Goal: Task Accomplishment & Management: Use online tool/utility

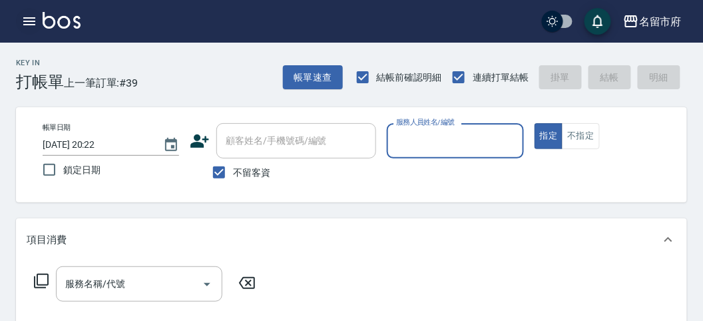
click at [32, 21] on icon "button" at bounding box center [29, 21] width 16 height 16
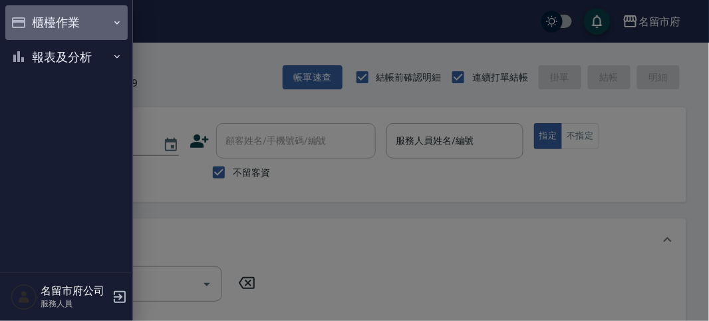
click at [35, 19] on button "櫃檯作業" at bounding box center [66, 22] width 122 height 35
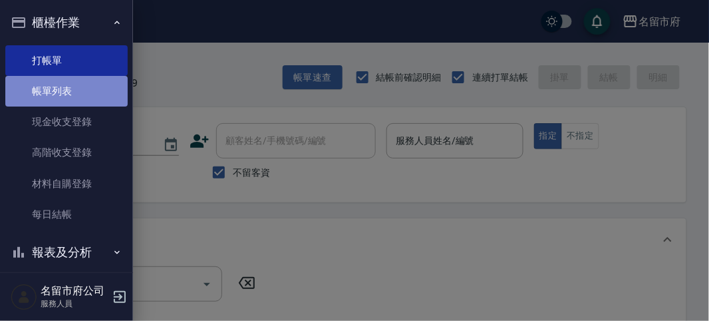
click at [91, 87] on link "帳單列表" at bounding box center [66, 91] width 122 height 31
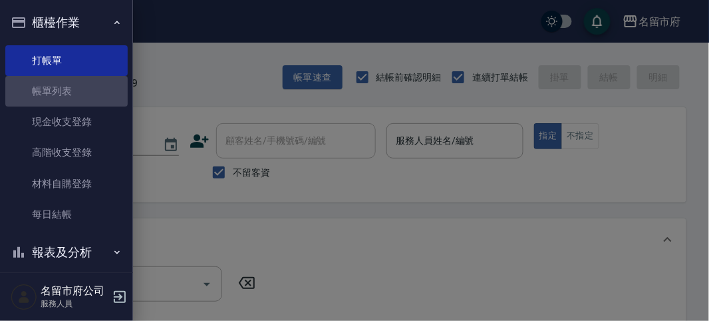
click at [58, 88] on link "帳單列表" at bounding box center [66, 91] width 122 height 31
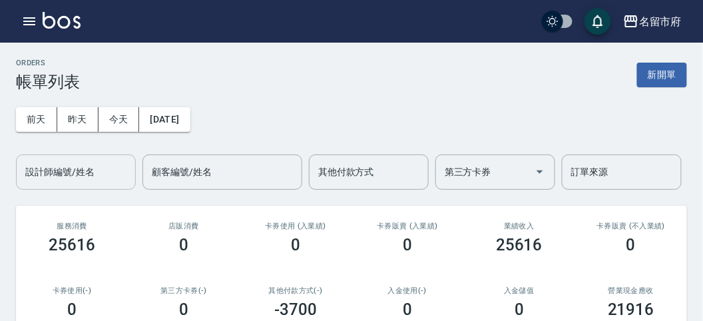
click at [79, 175] on div "設計師編號/姓名 設計師編號/姓名" at bounding box center [76, 171] width 120 height 35
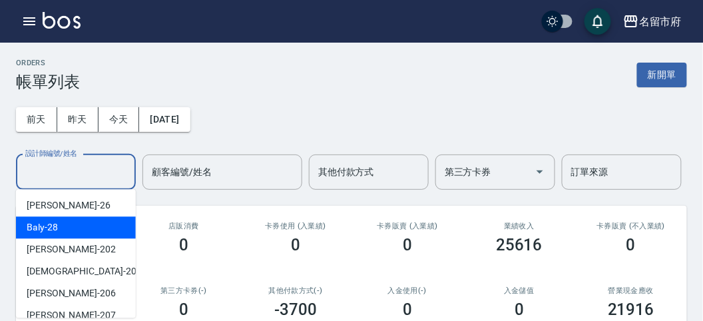
click at [58, 222] on div "Baly -28" at bounding box center [76, 227] width 120 height 22
type input "Baly-28"
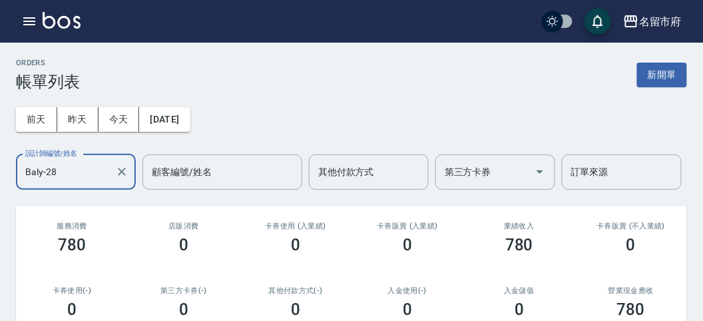
click at [30, 17] on icon "button" at bounding box center [29, 21] width 16 height 16
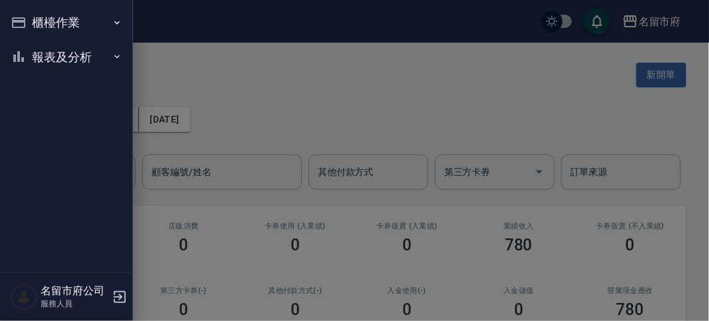
click at [28, 17] on button "櫃檯作業" at bounding box center [66, 22] width 122 height 35
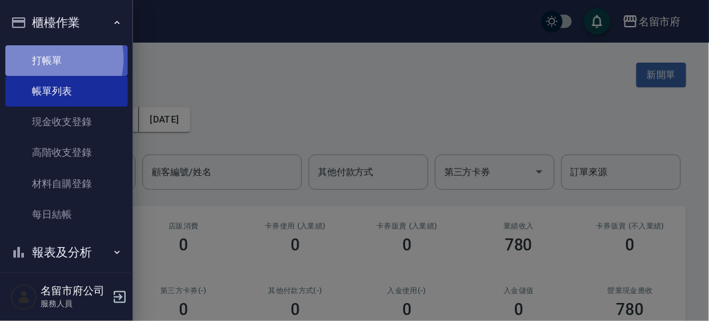
click at [43, 59] on link "打帳單" at bounding box center [66, 60] width 122 height 31
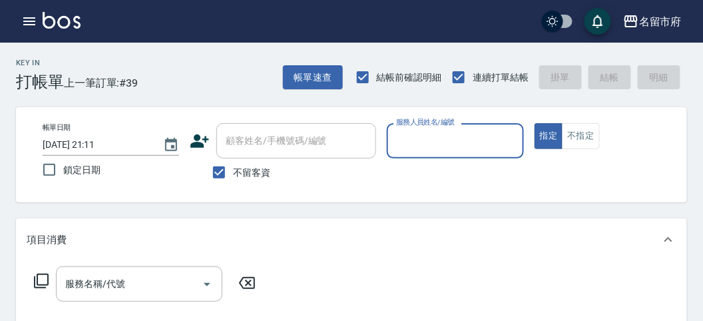
click at [425, 147] on input "服務人員姓名/編號" at bounding box center [455, 140] width 124 height 23
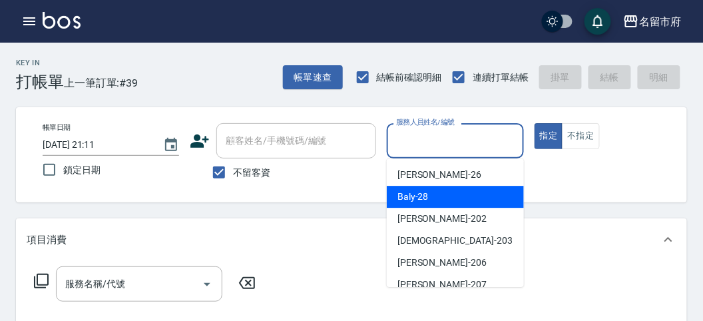
click at [423, 197] on span "Baly -28" at bounding box center [412, 197] width 31 height 14
type input "Baly-28"
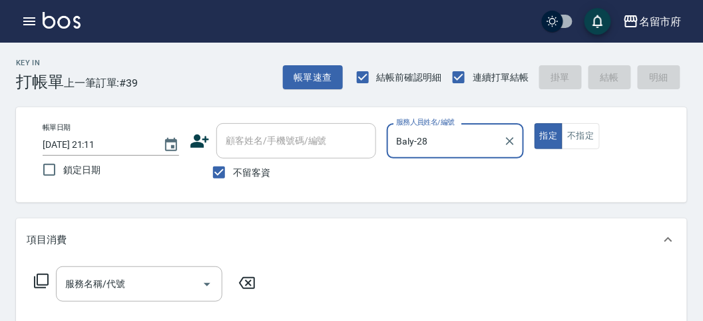
click at [43, 279] on icon at bounding box center [41, 281] width 16 height 16
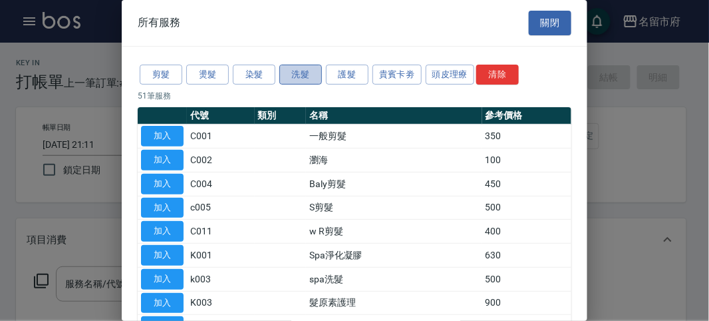
click at [304, 82] on button "洗髮" at bounding box center [300, 75] width 43 height 21
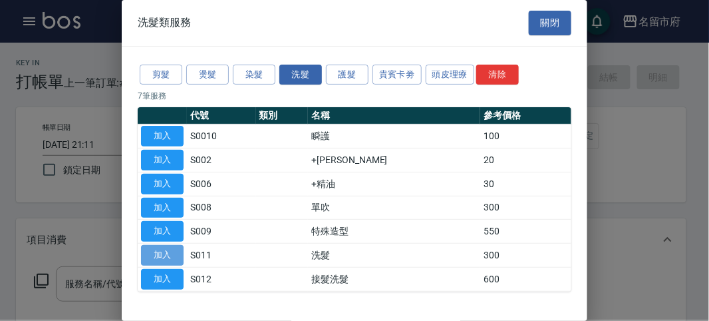
click at [165, 258] on button "加入" at bounding box center [162, 255] width 43 height 21
type input "洗髮(S011)"
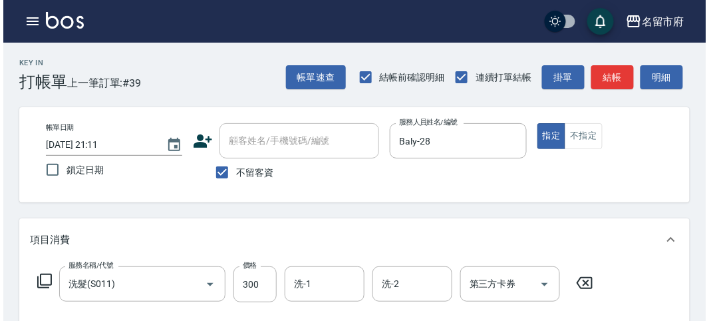
scroll to position [389, 0]
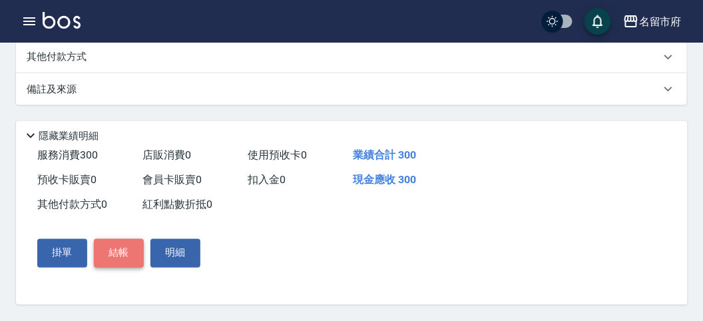
click at [121, 248] on button "結帳" at bounding box center [119, 253] width 50 height 28
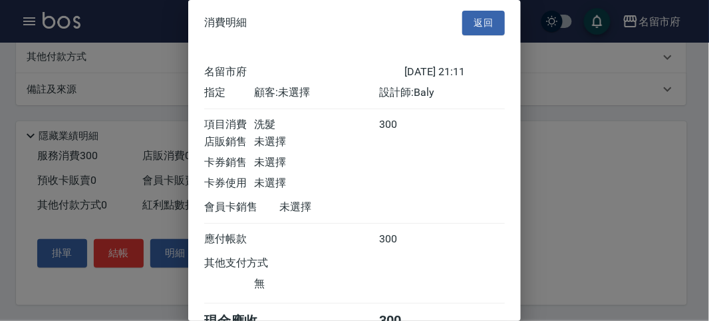
scroll to position [74, 0]
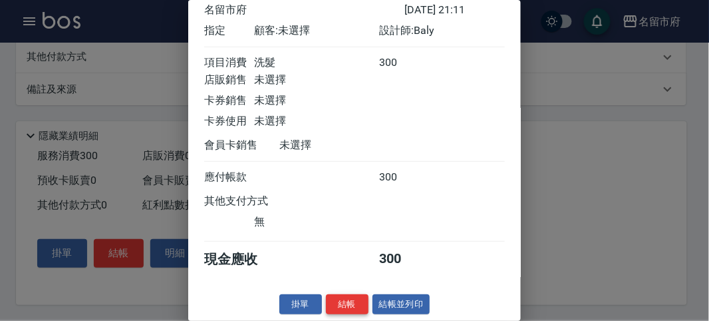
click at [341, 303] on button "結帳" at bounding box center [347, 304] width 43 height 21
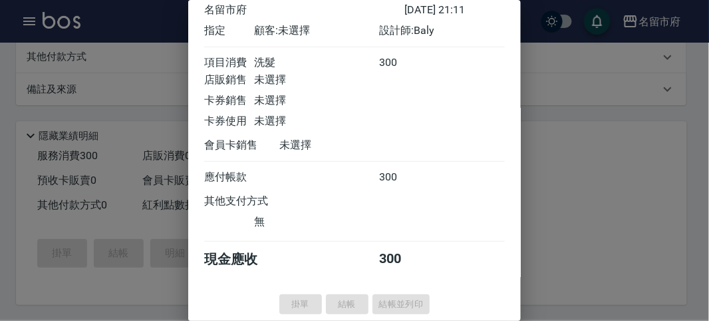
type input "[DATE] 21:12"
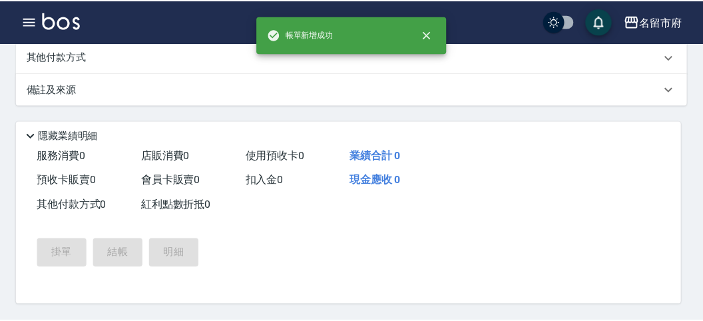
scroll to position [0, 0]
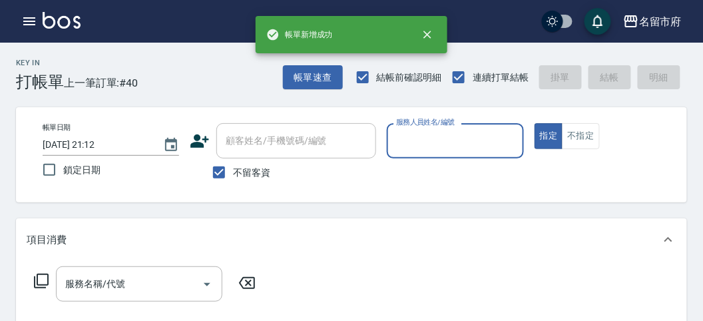
drag, startPoint x: 392, startPoint y: 139, endPoint x: 399, endPoint y: 154, distance: 16.7
click at [393, 139] on div "服務人員姓名/編號" at bounding box center [455, 140] width 136 height 35
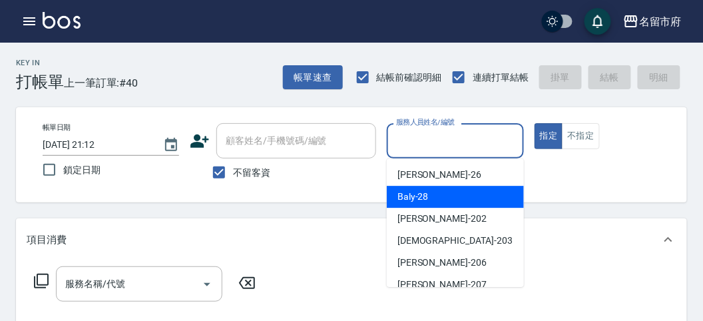
click at [416, 189] on div "Baly -28" at bounding box center [455, 197] width 137 height 22
type input "Baly-28"
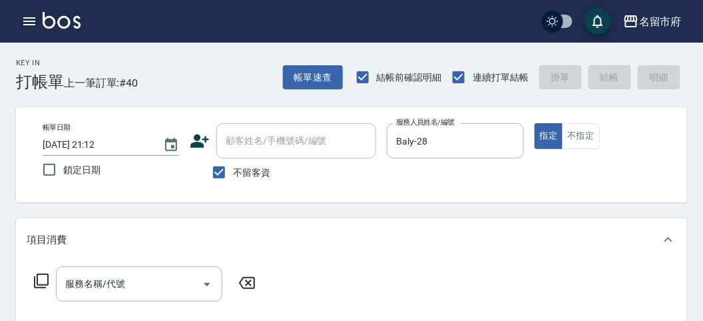
click at [40, 280] on icon at bounding box center [41, 281] width 16 height 16
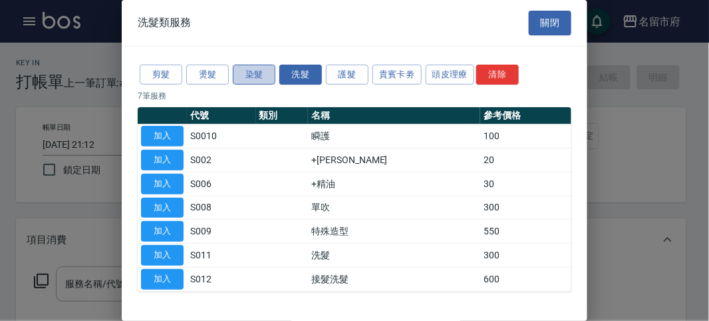
click at [256, 68] on button "染髮" at bounding box center [254, 75] width 43 height 21
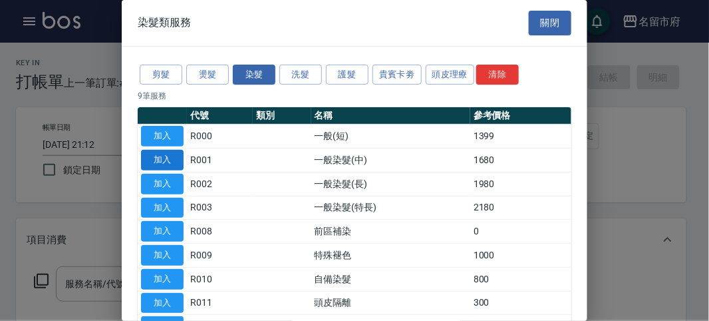
click at [166, 163] on button "加入" at bounding box center [162, 160] width 43 height 21
type input "一般染髮(中)(R001)"
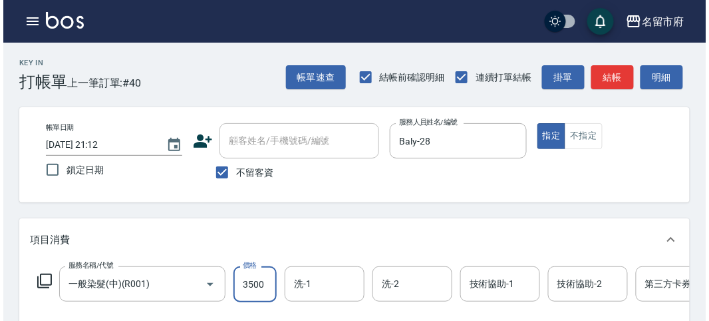
scroll to position [402, 0]
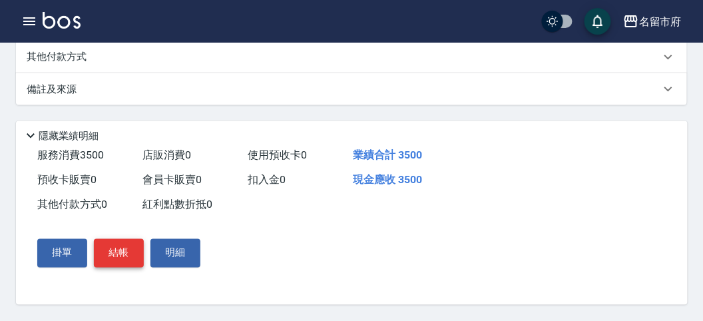
type input "3500"
click at [118, 261] on button "結帳" at bounding box center [119, 253] width 50 height 28
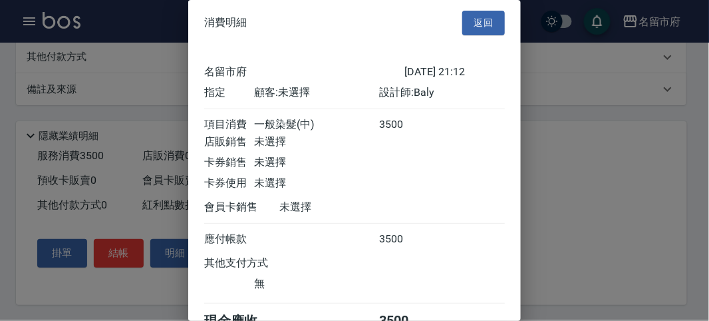
scroll to position [74, 0]
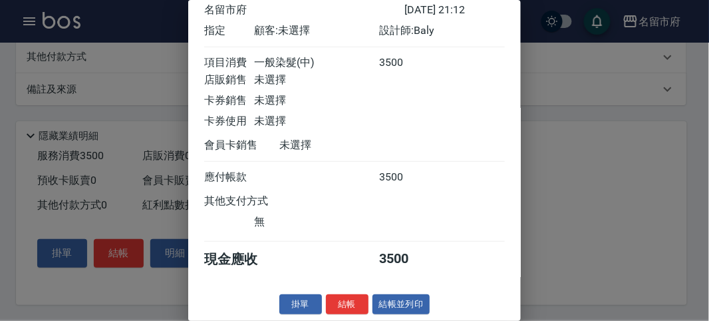
drag, startPoint x: 343, startPoint y: 306, endPoint x: 334, endPoint y: 296, distance: 13.7
click at [341, 305] on button "結帳" at bounding box center [347, 304] width 43 height 21
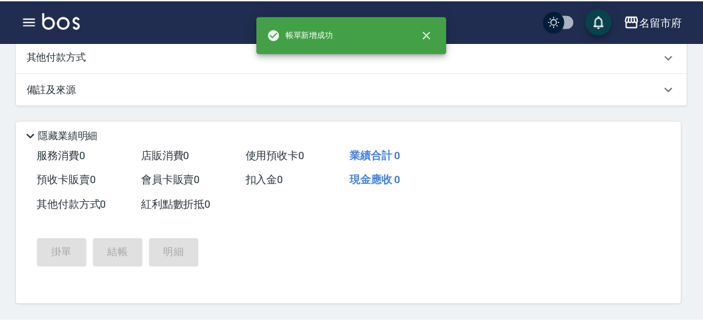
scroll to position [0, 0]
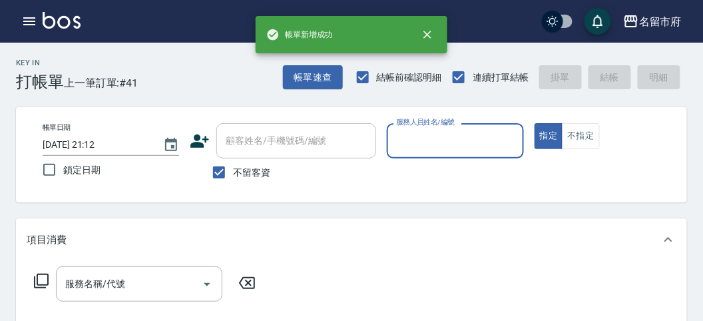
click at [433, 134] on input "服務人員姓名/編號" at bounding box center [455, 140] width 124 height 23
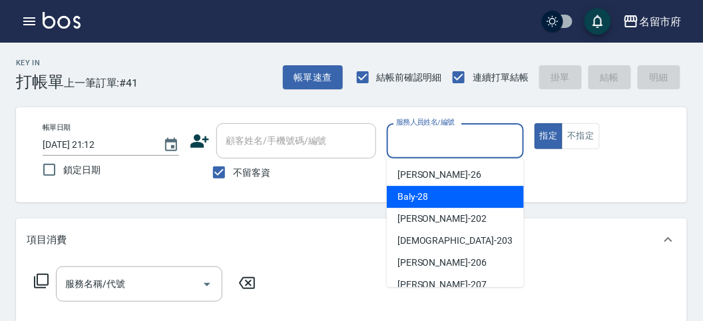
click at [427, 205] on div "Baly -28" at bounding box center [455, 197] width 137 height 22
type input "Baly-28"
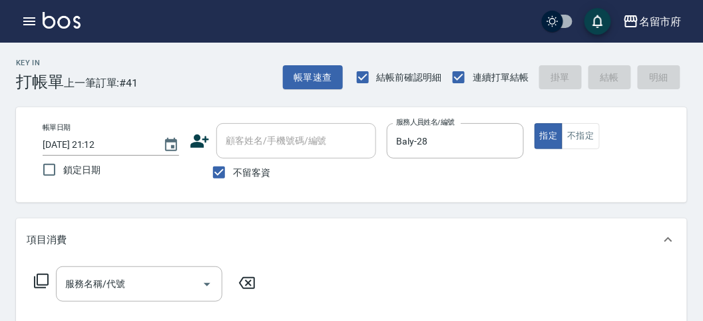
click at [33, 277] on icon at bounding box center [41, 281] width 16 height 16
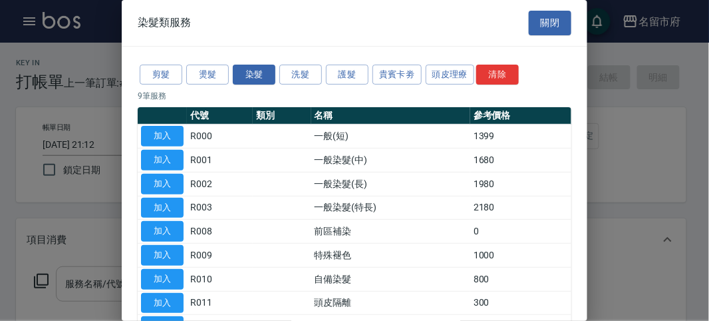
drag, startPoint x: 168, startPoint y: 155, endPoint x: 216, endPoint y: 273, distance: 128.0
click at [168, 157] on button "加入" at bounding box center [162, 160] width 43 height 21
type input "一般染髮(中)(R001)"
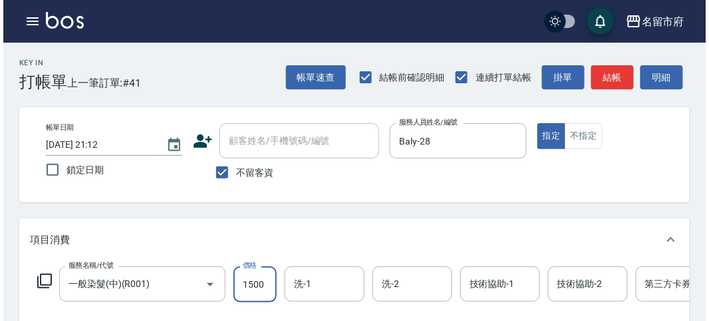
scroll to position [402, 0]
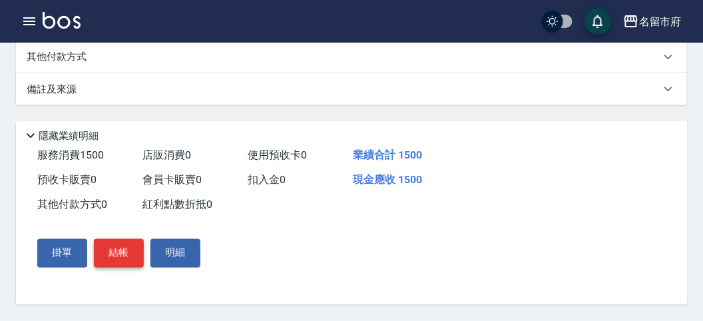
type input "1500"
click at [118, 252] on button "結帳" at bounding box center [119, 253] width 50 height 28
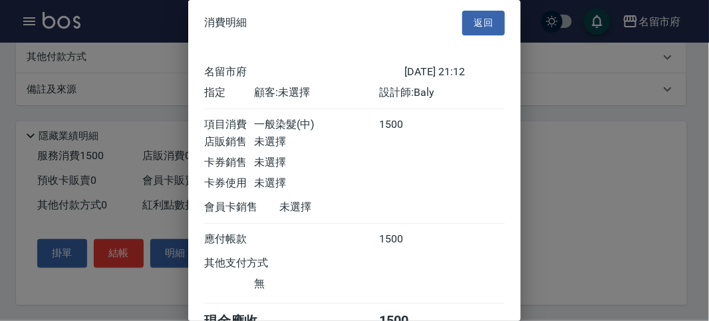
scroll to position [74, 0]
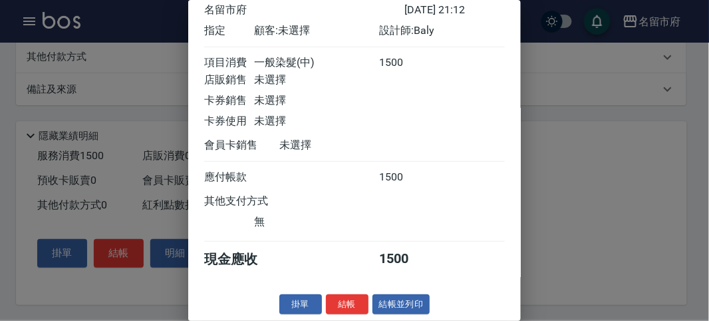
click at [339, 299] on button "結帳" at bounding box center [347, 304] width 43 height 21
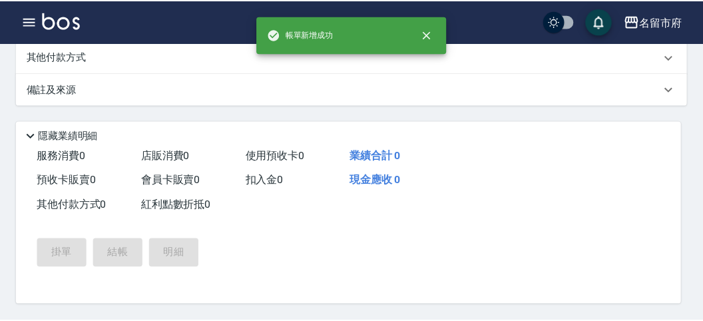
scroll to position [0, 0]
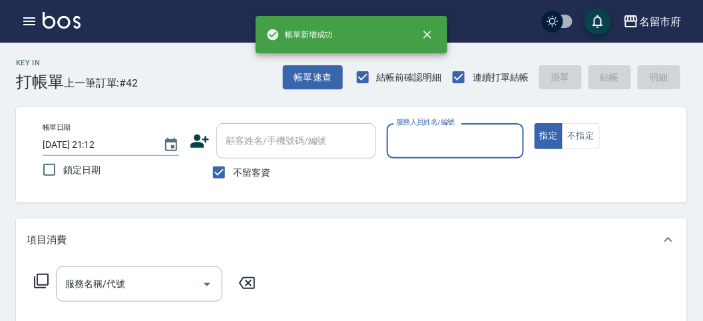
click at [423, 140] on input "服務人員姓名/編號" at bounding box center [455, 140] width 124 height 23
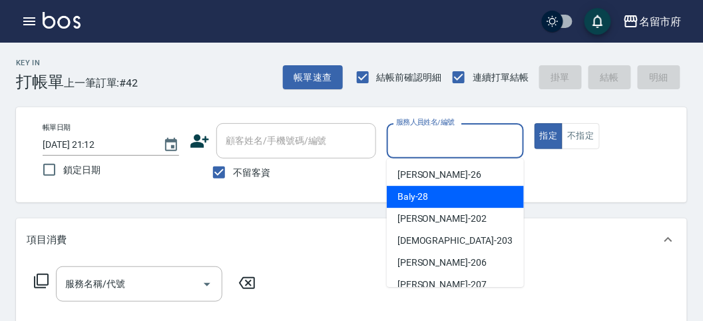
click at [432, 197] on div "Baly -28" at bounding box center [455, 197] width 137 height 22
type input "Baly-28"
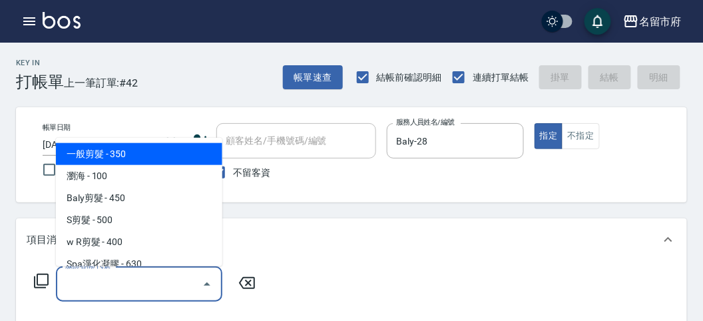
drag, startPoint x: 90, startPoint y: 281, endPoint x: 110, endPoint y: 213, distance: 70.7
click at [93, 271] on div "服務名稱/代號 服務名稱/代號" at bounding box center [139, 283] width 166 height 35
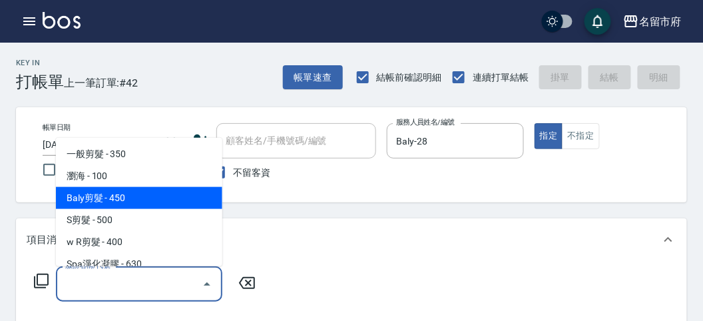
click at [118, 193] on span "Baly剪髮 - 450" at bounding box center [139, 198] width 166 height 22
type input "Baly剪髮(C004)"
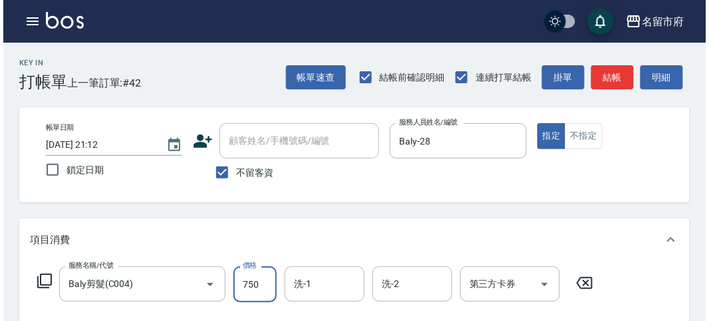
scroll to position [389, 0]
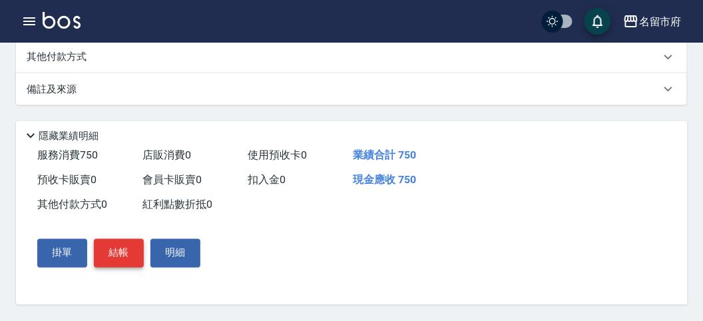
type input "750"
click at [114, 244] on button "結帳" at bounding box center [119, 253] width 50 height 28
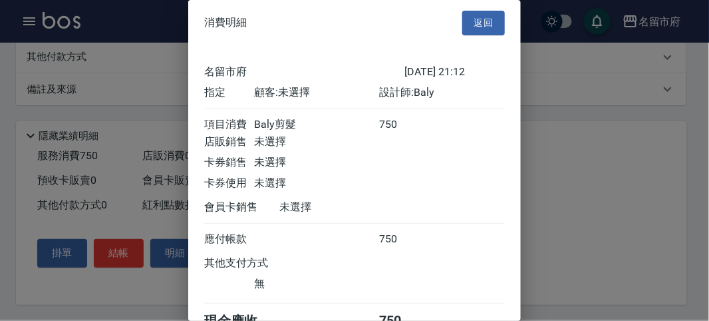
scroll to position [74, 0]
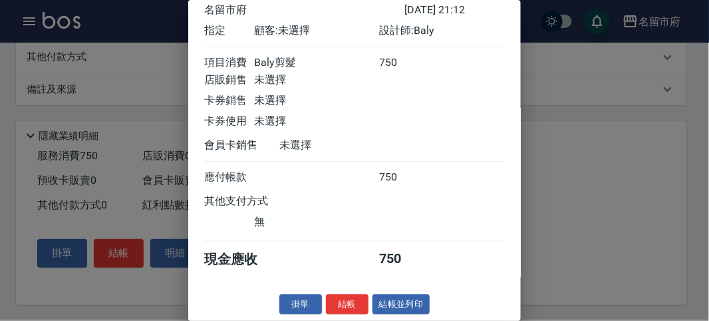
drag, startPoint x: 341, startPoint y: 297, endPoint x: 347, endPoint y: 244, distance: 53.6
click at [342, 287] on div "消費明細 返回 名留市府 [DATE] 21:12 指定 顧客: 未選擇 設計師: Baly 項目消費 Baly剪髮 750 店販銷售 未選擇 卡券銷售 未選…" at bounding box center [354, 160] width 333 height 321
click at [348, 301] on button "結帳" at bounding box center [347, 304] width 43 height 21
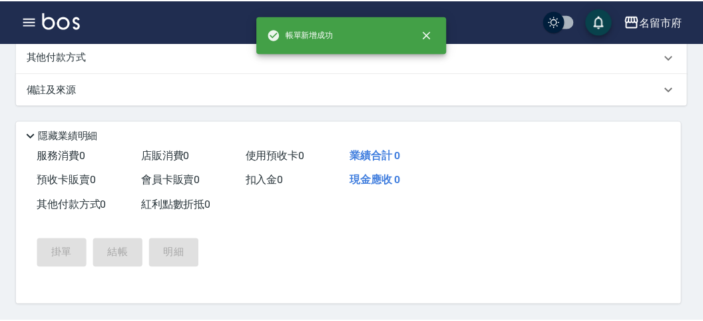
scroll to position [0, 0]
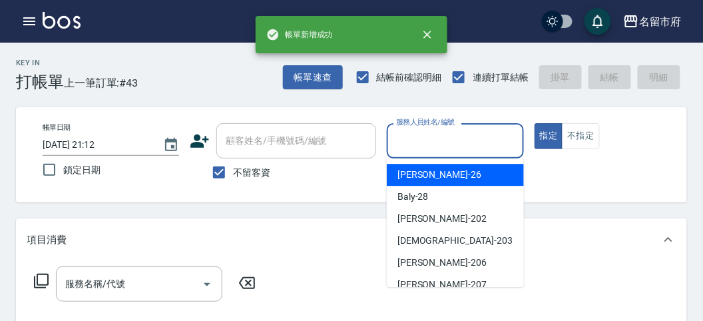
click at [432, 151] on input "服務人員姓名/編號" at bounding box center [455, 140] width 124 height 23
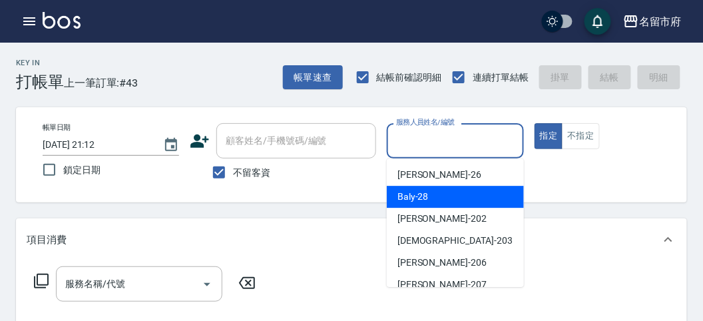
drag, startPoint x: 424, startPoint y: 205, endPoint x: 341, endPoint y: 211, distance: 82.7
click at [405, 206] on div "Baly -28" at bounding box center [455, 197] width 137 height 22
type input "Baly-28"
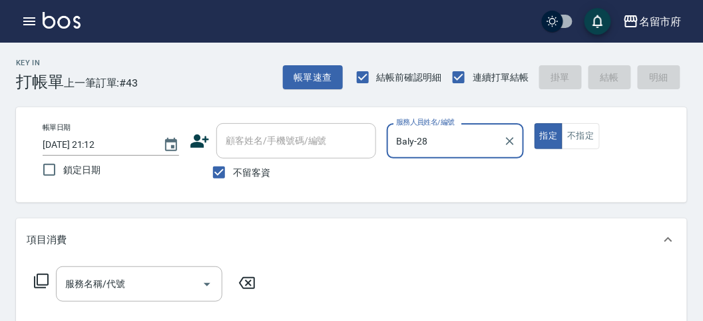
click at [38, 275] on icon at bounding box center [41, 281] width 16 height 16
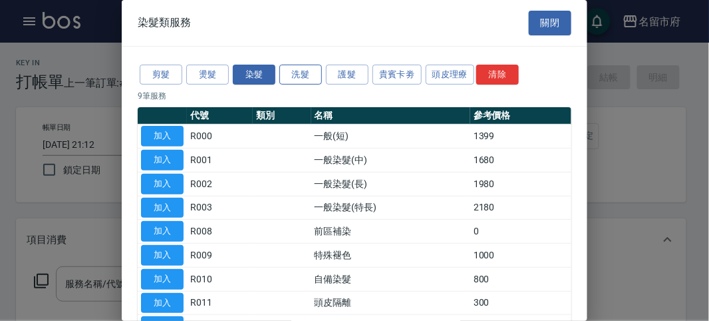
click at [315, 79] on button "洗髮" at bounding box center [300, 75] width 43 height 21
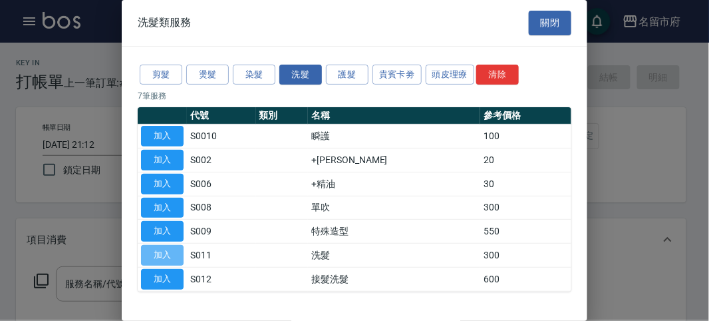
drag, startPoint x: 166, startPoint y: 257, endPoint x: 165, endPoint y: 246, distance: 11.3
click at [166, 255] on button "加入" at bounding box center [162, 255] width 43 height 21
type input "洗髮(S011)"
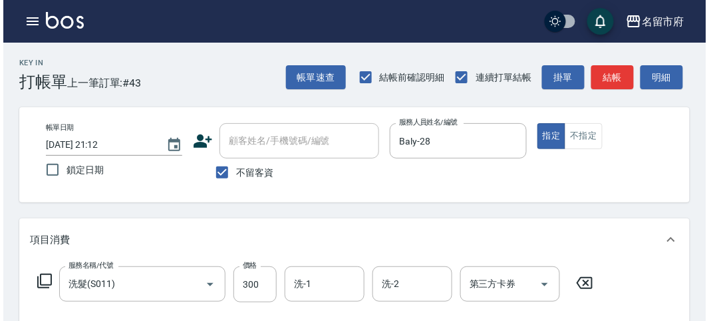
scroll to position [389, 0]
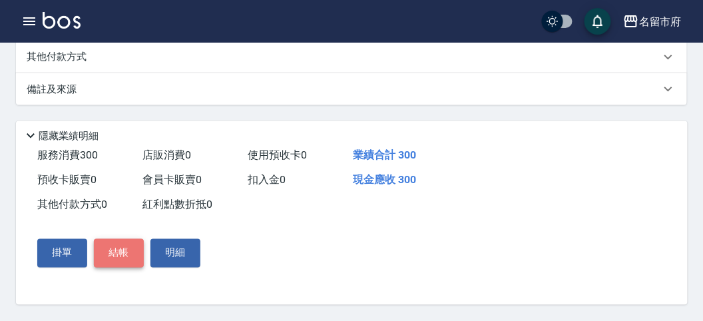
click at [121, 254] on button "結帳" at bounding box center [119, 253] width 50 height 28
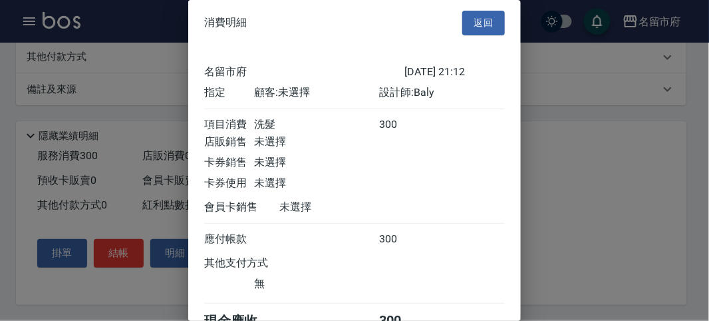
scroll to position [74, 0]
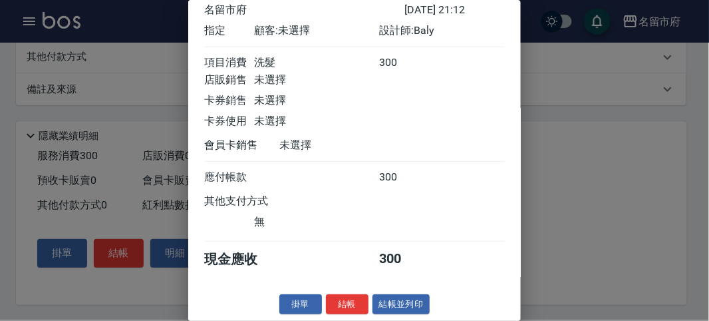
click at [347, 303] on button "結帳" at bounding box center [347, 304] width 43 height 21
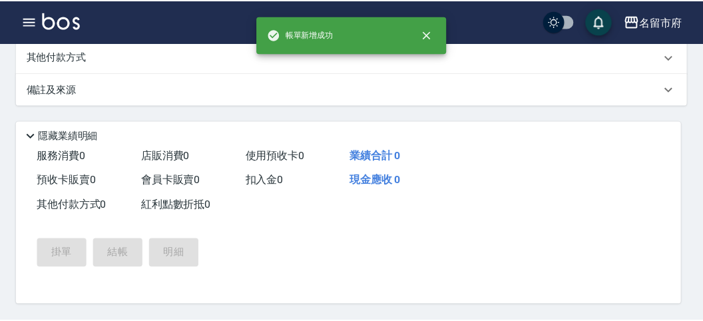
scroll to position [0, 0]
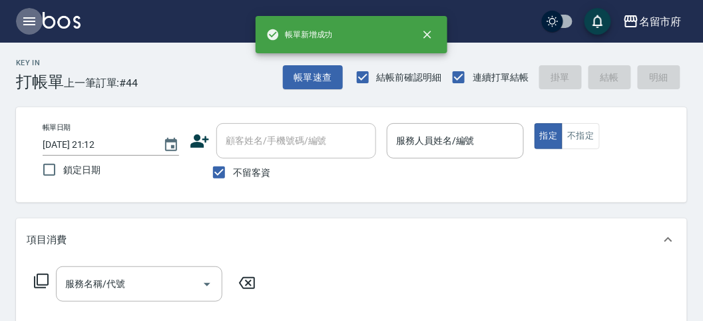
click at [30, 26] on icon "button" at bounding box center [29, 21] width 16 height 16
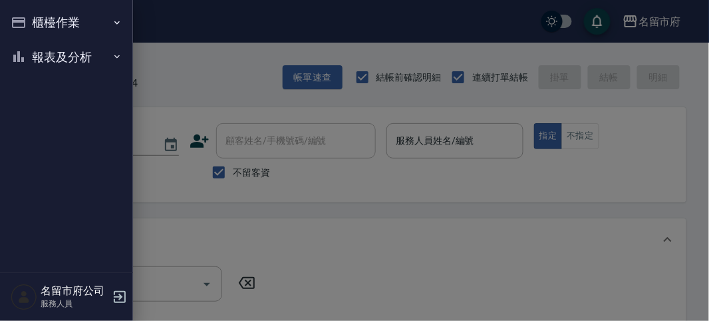
click at [31, 24] on nav "櫃檯作業 打帳單 帳單列表 現金收支登錄 高階收支登錄 材料自購登錄 每日結帳 報表及分析 報表目錄 店家日報表 互助排行榜 互助點數明細 設計師日報表 設計…" at bounding box center [66, 136] width 133 height 272
click at [62, 29] on button "櫃檯作業" at bounding box center [66, 22] width 122 height 35
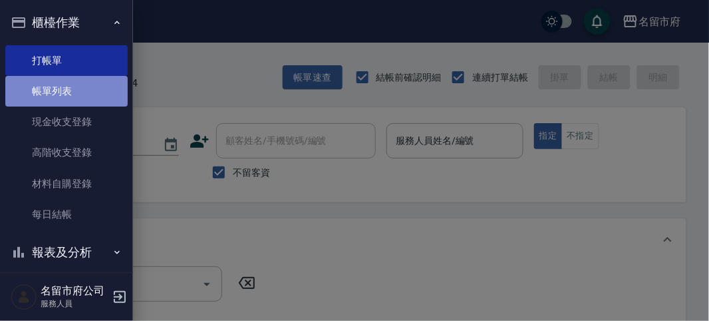
click at [74, 93] on link "帳單列表" at bounding box center [66, 91] width 122 height 31
click at [77, 91] on link "帳單列表" at bounding box center [66, 91] width 122 height 31
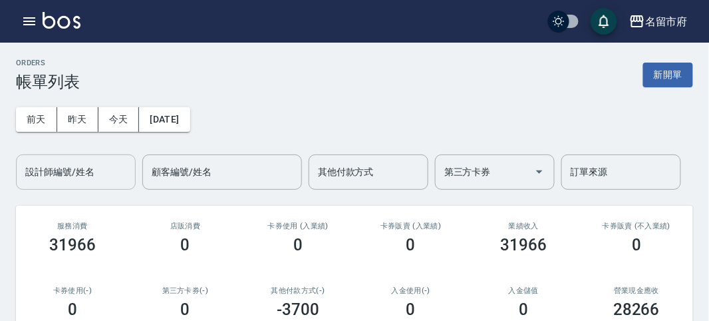
click at [79, 182] on input "設計師編號/姓名" at bounding box center [76, 171] width 108 height 23
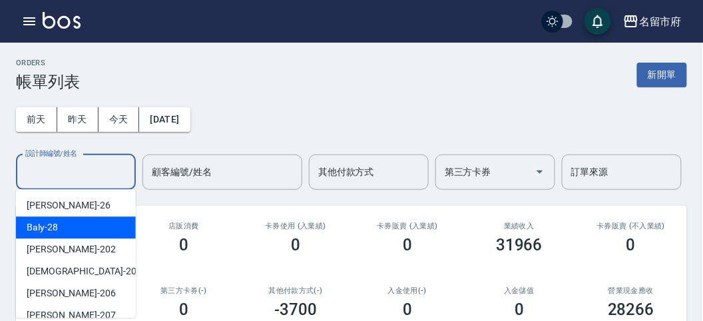
click at [80, 220] on div "Baly -28" at bounding box center [76, 227] width 120 height 22
type input "Baly-28"
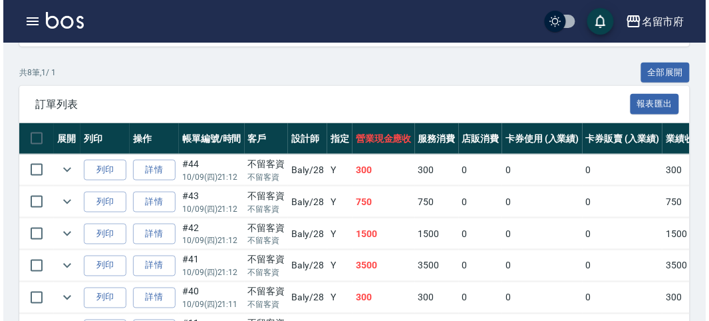
scroll to position [214, 0]
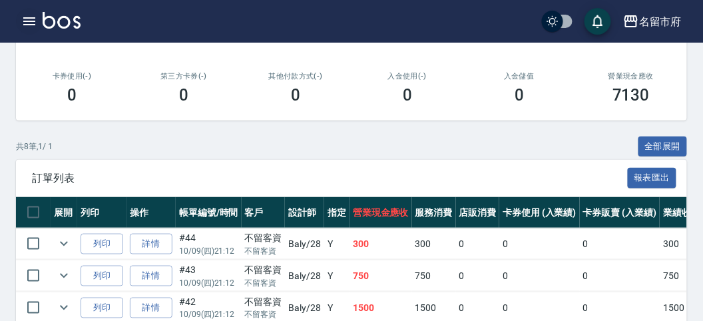
click at [27, 20] on icon "button" at bounding box center [29, 21] width 16 height 16
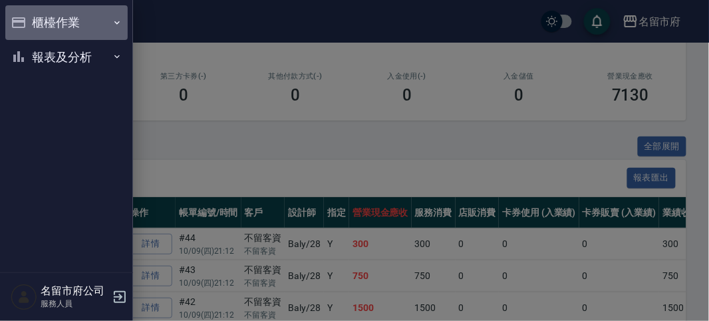
click at [37, 23] on button "櫃檯作業" at bounding box center [66, 22] width 122 height 35
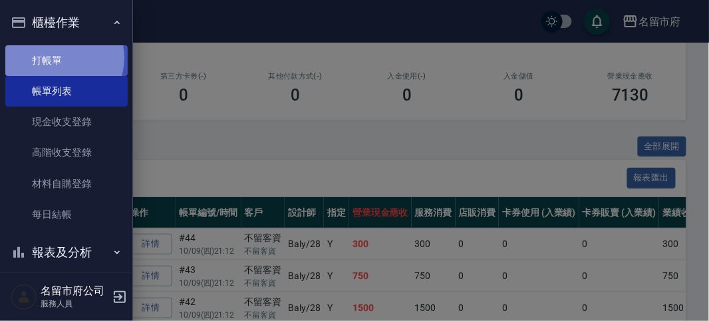
click at [55, 57] on link "打帳單" at bounding box center [66, 60] width 122 height 31
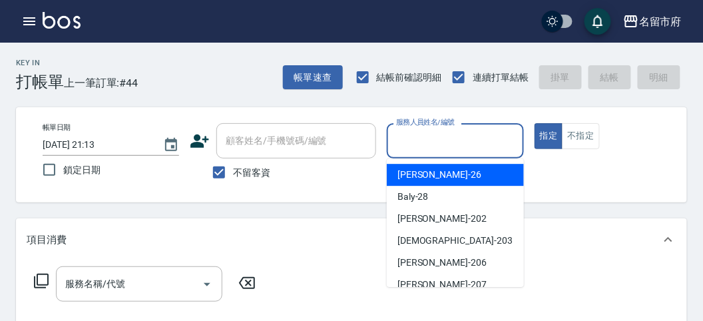
click at [408, 145] on input "服務人員姓名/編號" at bounding box center [455, 140] width 124 height 23
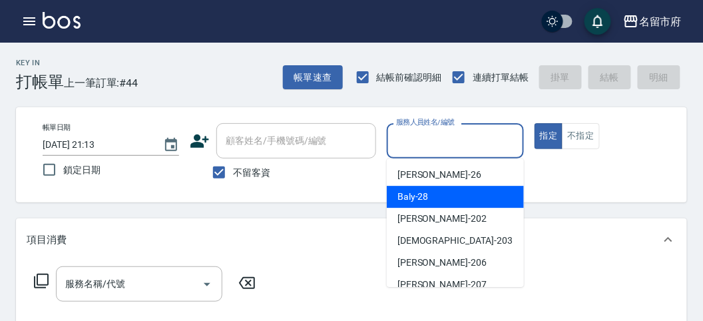
drag, startPoint x: 411, startPoint y: 195, endPoint x: 367, endPoint y: 203, distance: 44.0
click at [411, 196] on span "Baly -28" at bounding box center [412, 197] width 31 height 14
type input "Baly-28"
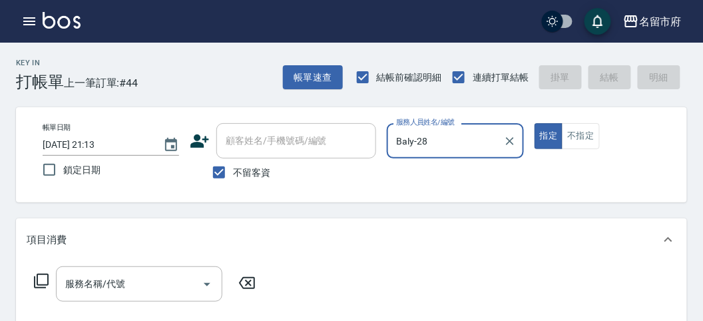
click at [45, 279] on icon at bounding box center [41, 281] width 16 height 16
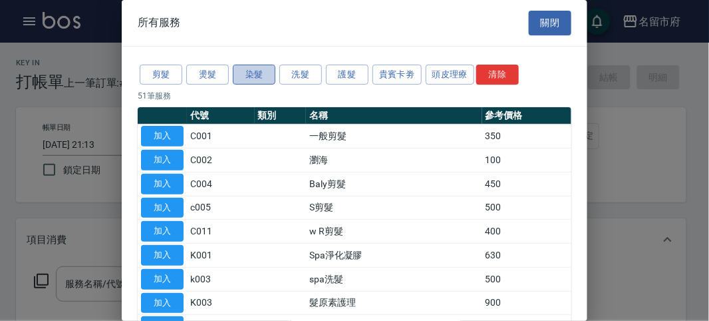
click at [252, 75] on button "染髮" at bounding box center [254, 75] width 43 height 21
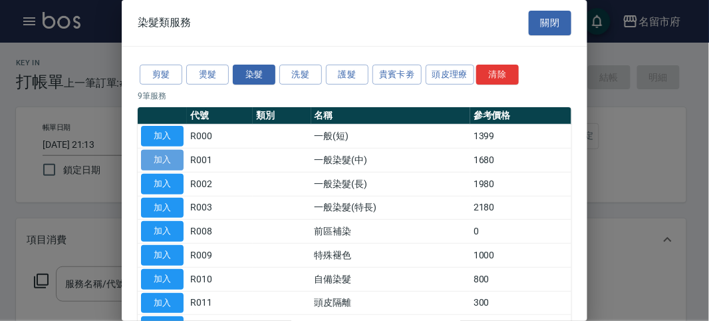
click at [170, 154] on button "加入" at bounding box center [162, 160] width 43 height 21
type input "一般染髮(中)(R001)"
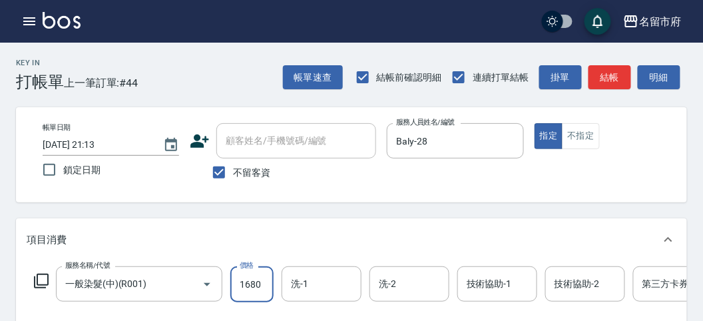
drag, startPoint x: 260, startPoint y: 289, endPoint x: 230, endPoint y: 241, distance: 56.5
click at [261, 288] on input "1680" at bounding box center [251, 284] width 43 height 36
type input "2280"
click at [37, 278] on icon at bounding box center [41, 280] width 15 height 15
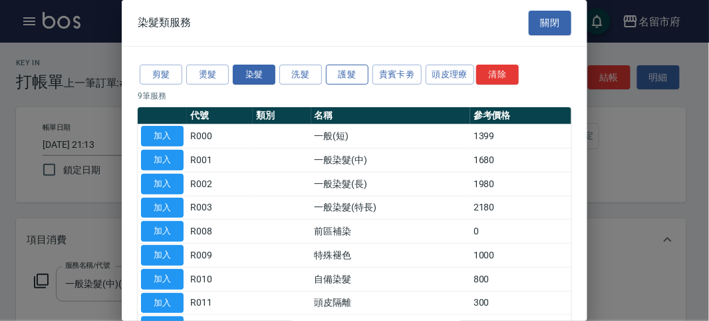
click at [344, 72] on button "護髮" at bounding box center [347, 75] width 43 height 21
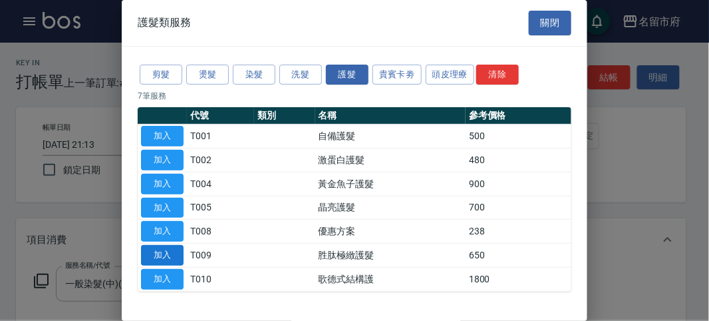
click at [166, 253] on button "加入" at bounding box center [162, 255] width 43 height 21
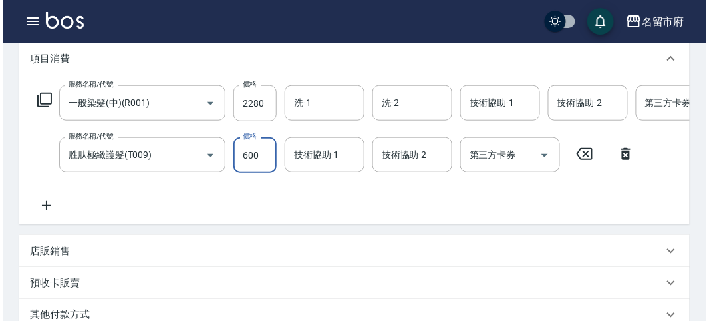
scroll to position [454, 0]
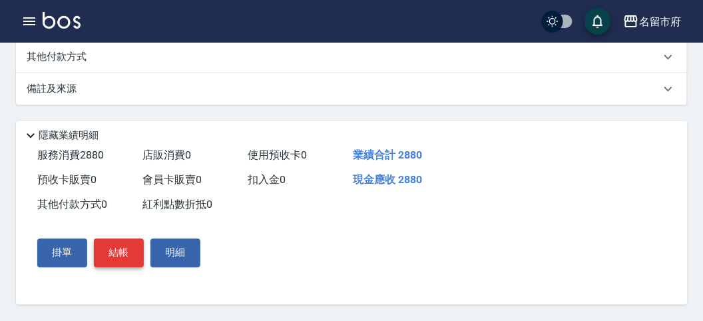
type input "600"
click at [113, 243] on button "結帳" at bounding box center [119, 253] width 50 height 28
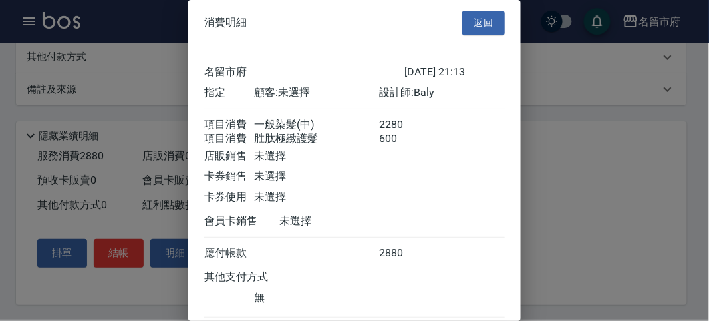
scroll to position [89, 0]
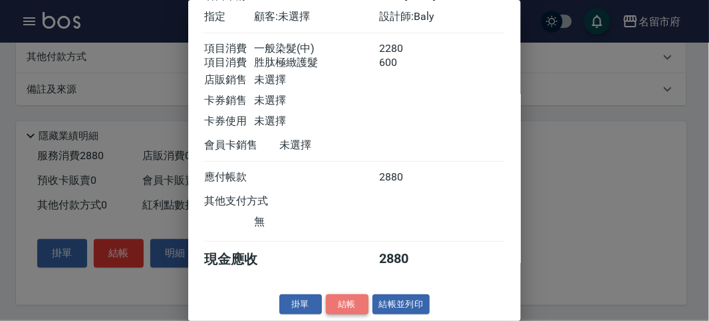
click at [360, 303] on button "結帳" at bounding box center [347, 304] width 43 height 21
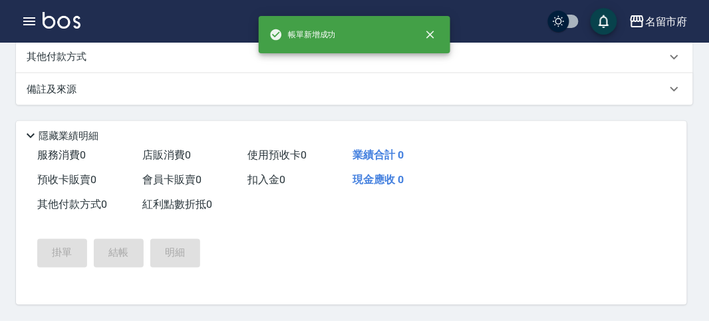
scroll to position [0, 0]
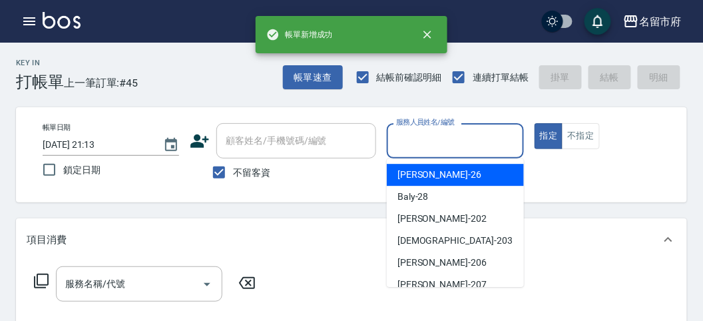
click at [423, 146] on input "服務人員姓名/編號" at bounding box center [455, 140] width 124 height 23
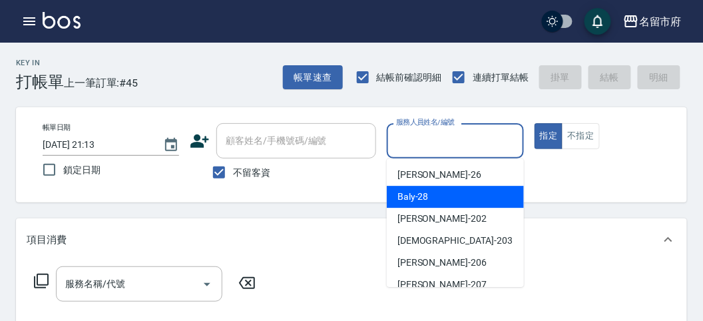
click at [422, 202] on span "Baly -28" at bounding box center [412, 197] width 31 height 14
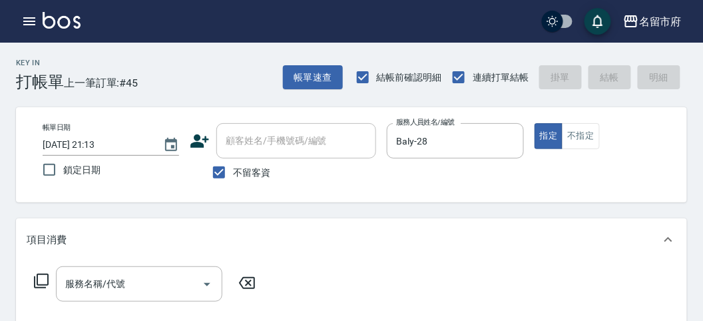
click at [38, 276] on icon at bounding box center [41, 281] width 16 height 16
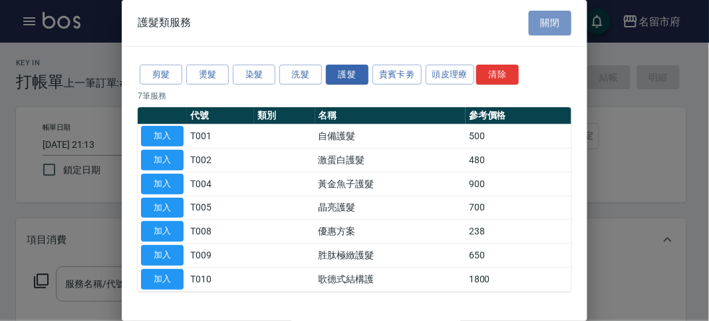
drag, startPoint x: 547, startPoint y: 34, endPoint x: 541, endPoint y: 29, distance: 8.0
click at [546, 33] on button "關閉" at bounding box center [550, 23] width 43 height 25
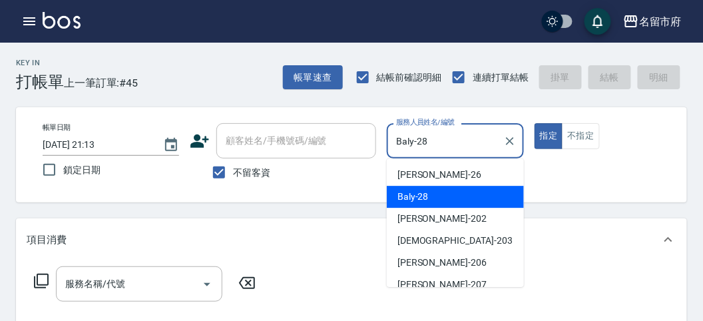
click at [431, 144] on input "Baly-28" at bounding box center [445, 140] width 104 height 23
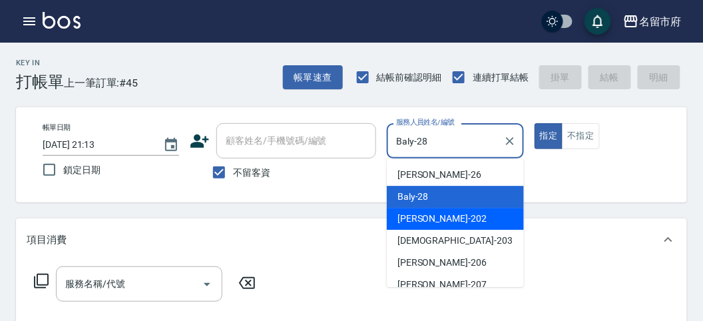
drag, startPoint x: 438, startPoint y: 215, endPoint x: 164, endPoint y: 250, distance: 276.4
click at [437, 215] on div "[PERSON_NAME] -202" at bounding box center [455, 219] width 137 height 22
type input "[PERSON_NAME]-202"
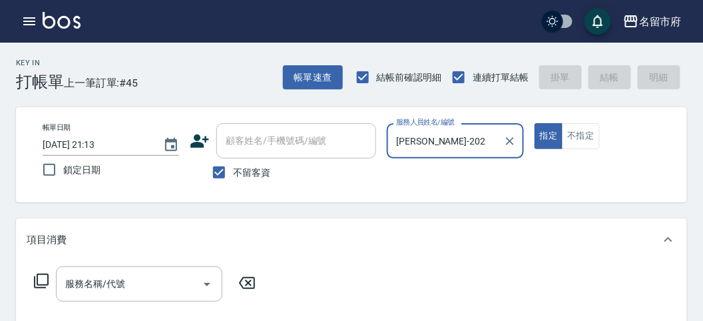
click at [45, 278] on icon at bounding box center [41, 281] width 16 height 16
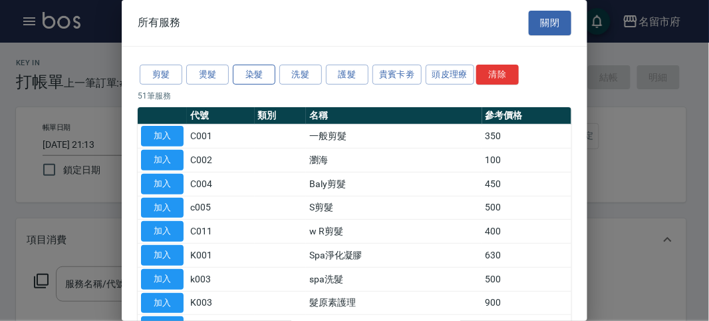
click at [262, 77] on button "染髮" at bounding box center [254, 75] width 43 height 21
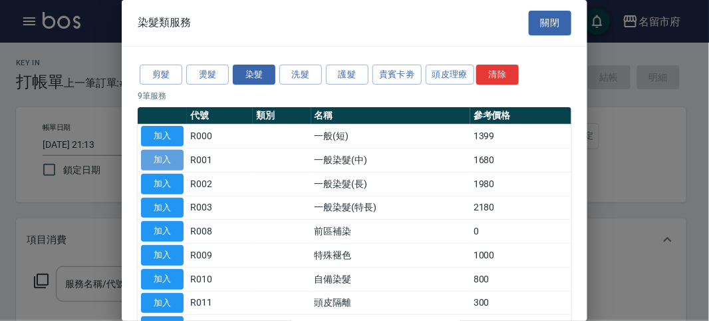
click at [164, 153] on button "加入" at bounding box center [162, 160] width 43 height 21
type input "一般染髮(中)(R001)"
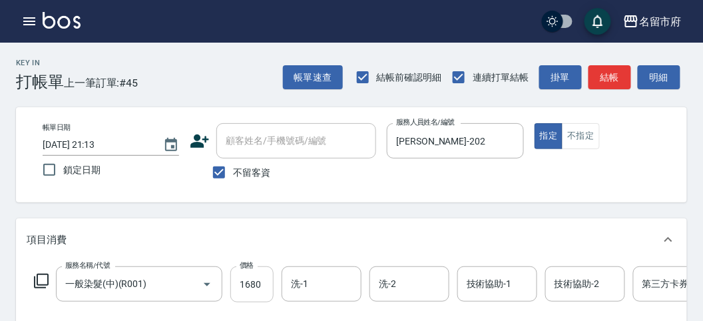
click at [258, 286] on input "1680" at bounding box center [251, 284] width 43 height 36
type input "2700"
click at [41, 286] on icon at bounding box center [41, 281] width 16 height 16
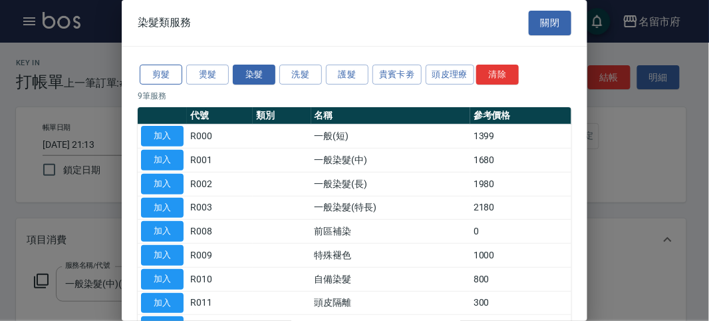
click at [155, 77] on button "剪髮" at bounding box center [161, 75] width 43 height 21
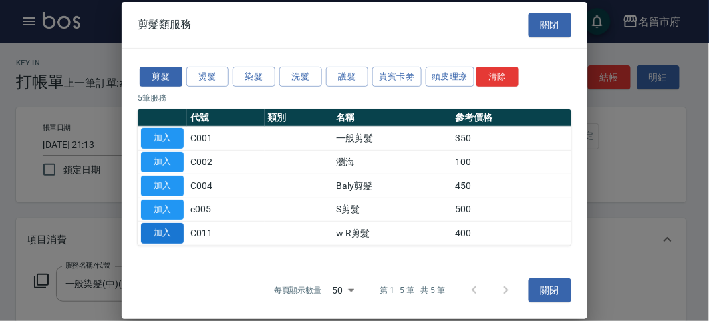
click at [159, 238] on button "加入" at bounding box center [162, 233] width 43 height 21
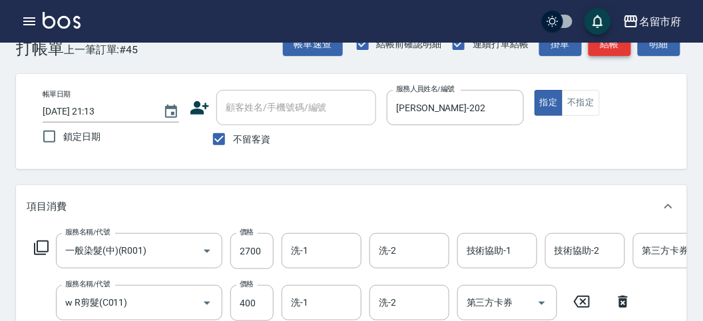
click at [614, 48] on button "結帳" at bounding box center [609, 44] width 43 height 25
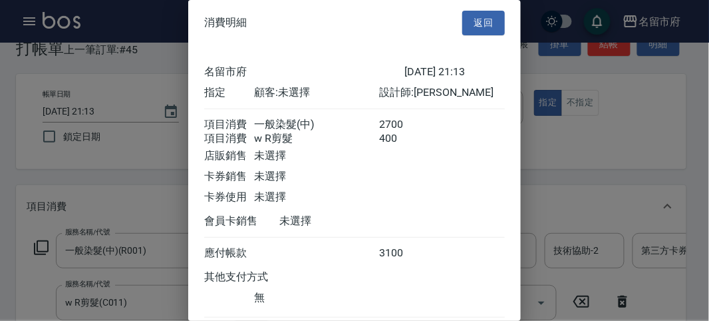
scroll to position [89, 0]
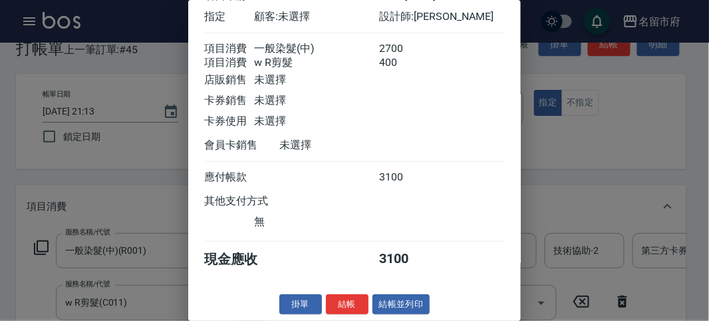
click at [341, 317] on div "消費明細 返回 名留市府 [DATE] 21:13 指定 顧客: 未選擇 設計師: [PERSON_NAME] 項目消費 一般染髮(中) 2700 項目消費 …" at bounding box center [354, 160] width 333 height 321
click at [347, 303] on button "結帳" at bounding box center [347, 304] width 43 height 21
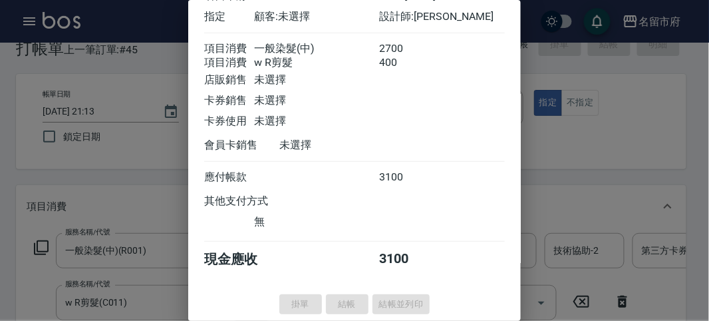
type input "[DATE] 21:16"
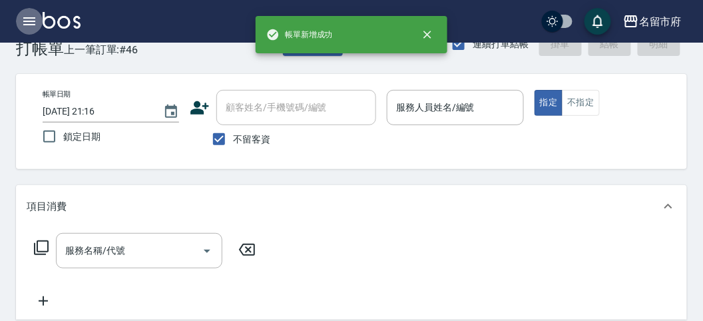
click at [25, 23] on icon "button" at bounding box center [29, 21] width 16 height 16
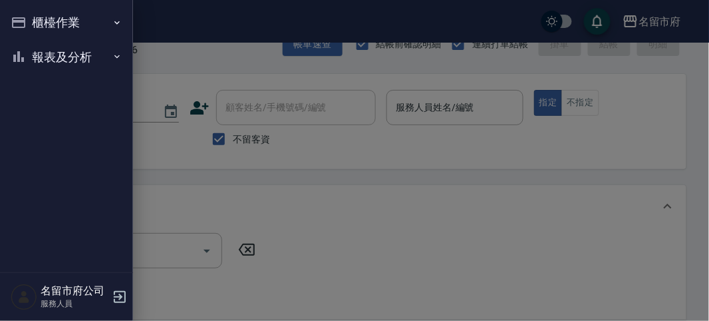
click at [39, 23] on button "櫃檯作業" at bounding box center [66, 22] width 122 height 35
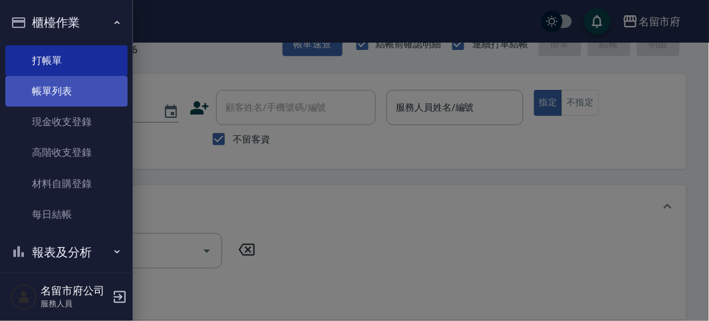
click at [67, 90] on link "帳單列表" at bounding box center [66, 91] width 122 height 31
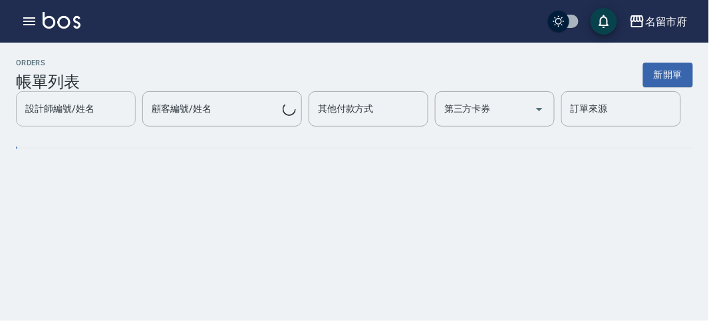
click at [76, 126] on div "設計師編號/姓名 設計師編號/姓名" at bounding box center [76, 108] width 120 height 35
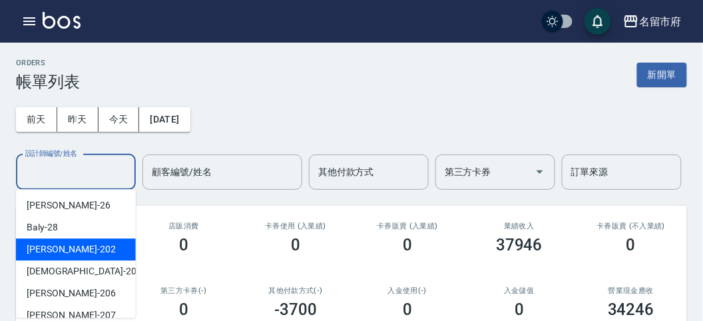
click at [80, 248] on div "[PERSON_NAME] -202" at bounding box center [76, 249] width 120 height 22
type input "[PERSON_NAME]-202"
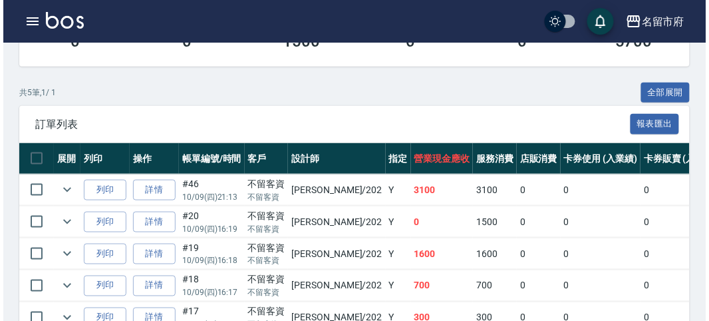
scroll to position [120, 0]
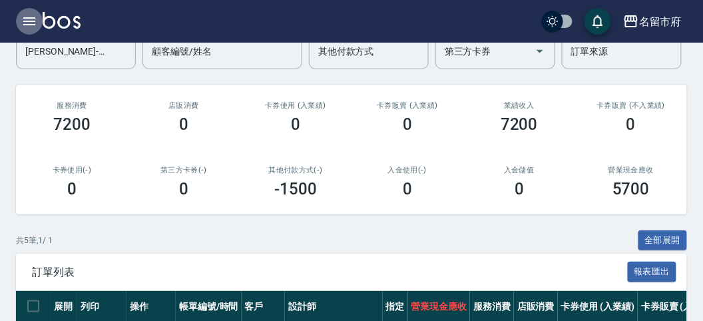
click at [31, 27] on icon "button" at bounding box center [29, 21] width 16 height 16
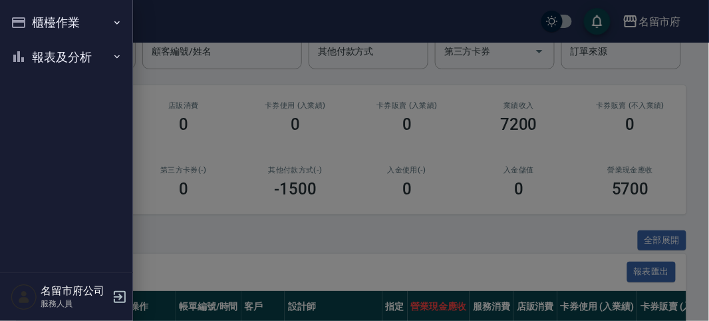
click at [31, 27] on button "櫃檯作業" at bounding box center [66, 22] width 122 height 35
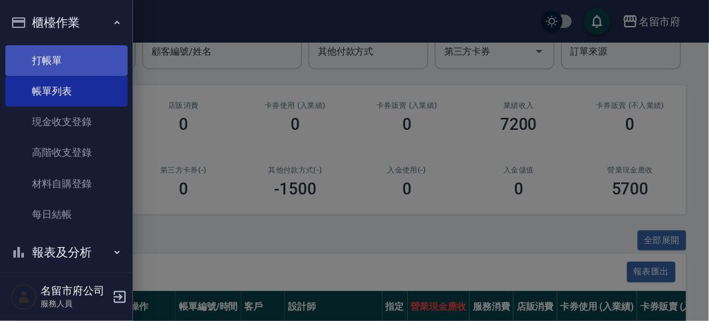
click at [55, 75] on link "打帳單" at bounding box center [66, 60] width 122 height 31
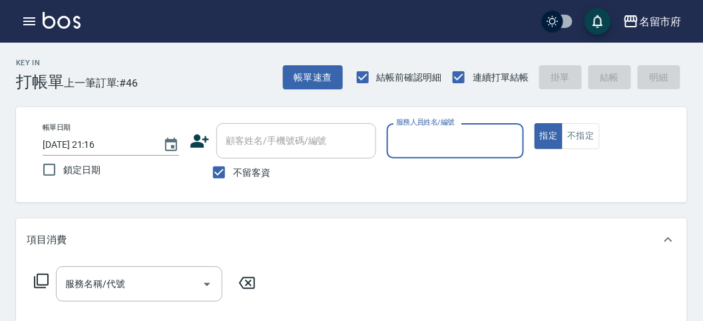
click at [456, 152] on input "服務人員姓名/編號" at bounding box center [455, 140] width 124 height 23
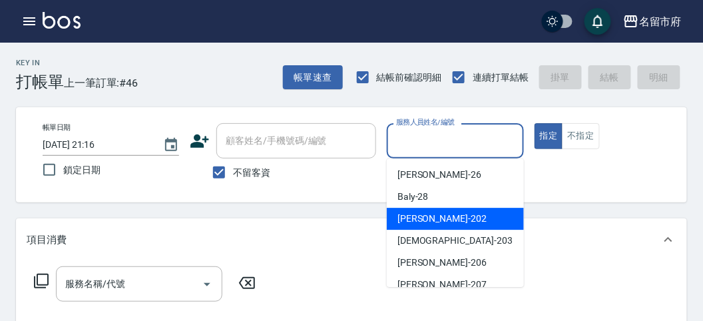
click at [447, 208] on div "[PERSON_NAME] -202" at bounding box center [455, 219] width 137 height 22
type input "[PERSON_NAME]-202"
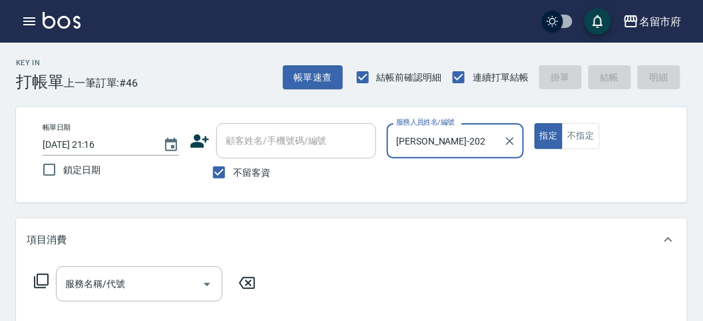
click at [47, 277] on icon at bounding box center [41, 280] width 15 height 15
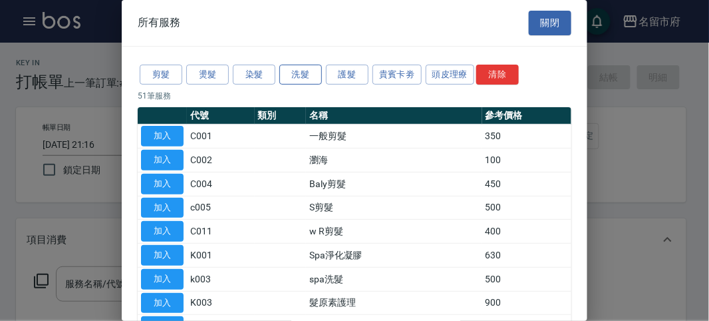
click at [298, 71] on button "洗髮" at bounding box center [300, 75] width 43 height 21
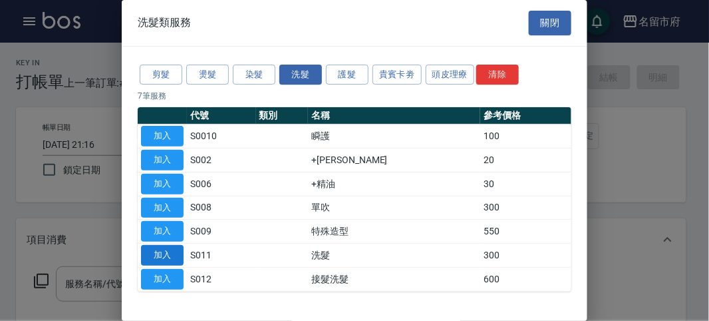
click at [158, 254] on button "加入" at bounding box center [162, 255] width 43 height 21
type input "洗髮(S011)"
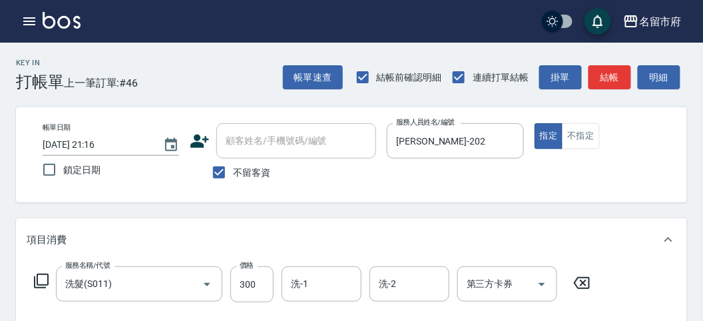
click at [45, 273] on icon at bounding box center [41, 280] width 15 height 15
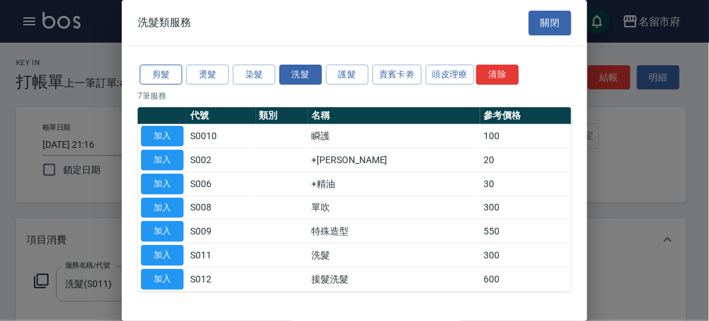
click at [166, 70] on button "剪髮" at bounding box center [161, 75] width 43 height 21
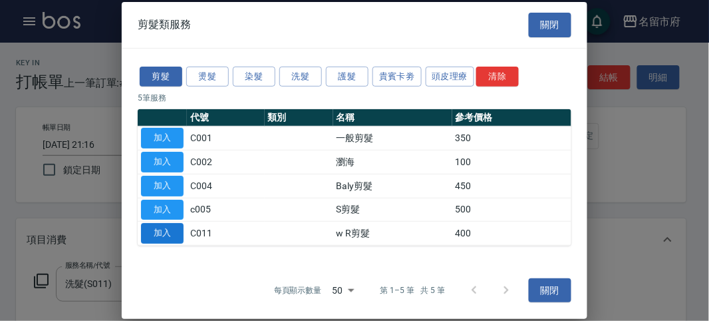
click at [178, 225] on button "加入" at bounding box center [162, 233] width 43 height 21
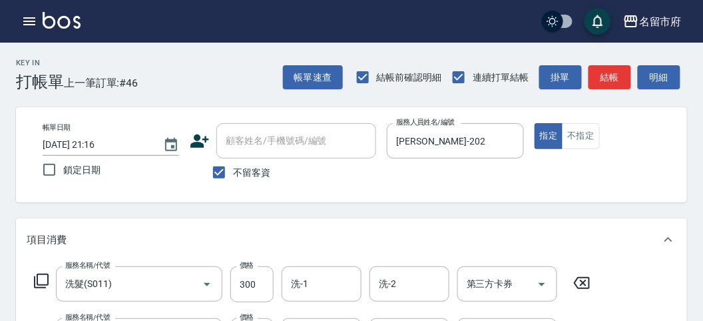
click at [44, 277] on icon at bounding box center [41, 281] width 16 height 16
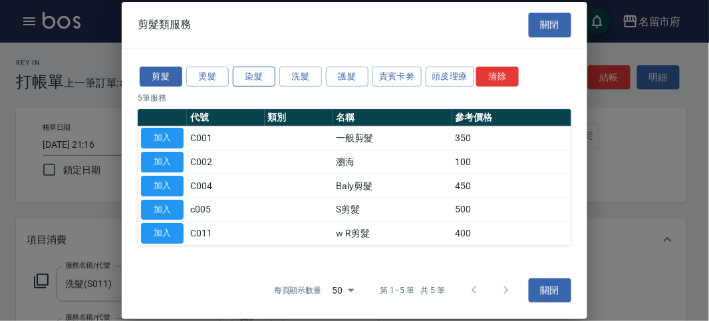
click at [270, 76] on button "染髮" at bounding box center [254, 76] width 43 height 21
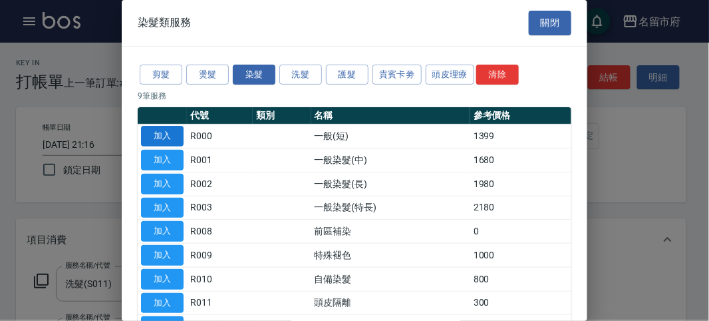
click at [173, 132] on button "加入" at bounding box center [162, 136] width 43 height 21
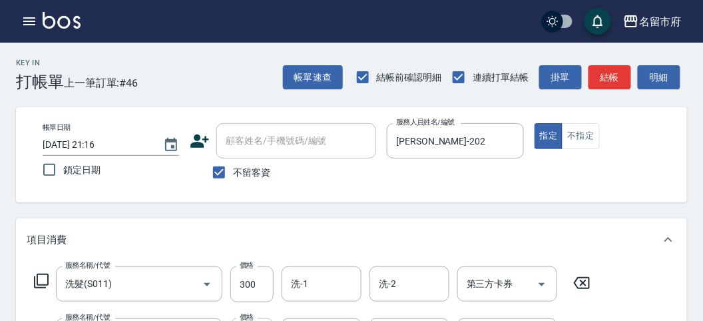
scroll to position [148, 0]
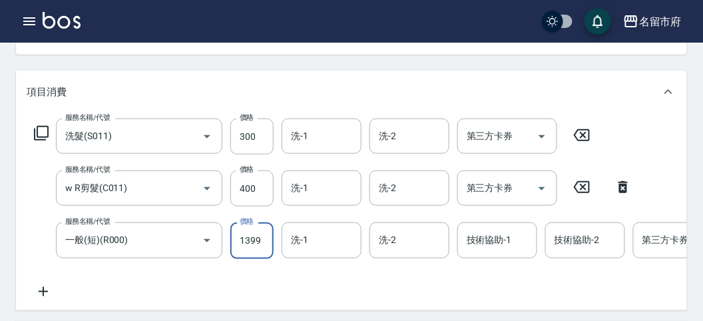
click at [259, 235] on input "1399" at bounding box center [251, 240] width 43 height 36
click at [40, 124] on div "服務名稱/代號 洗髮(S011) 服務名稱/代號 價格 300 價格 洗-1 洗-1 洗-2 洗-2 第三方卡券 第三方卡券" at bounding box center [313, 136] width 572 height 36
click at [262, 239] on input "600" at bounding box center [251, 240] width 43 height 36
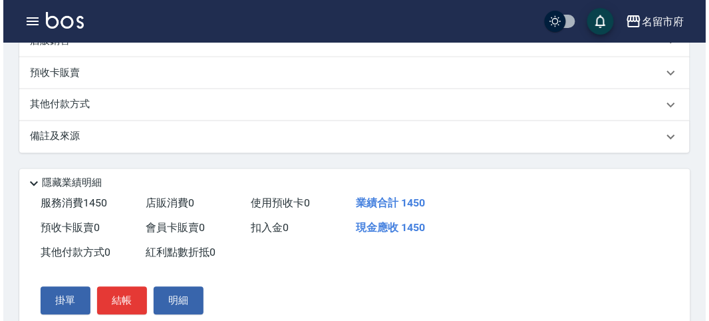
scroll to position [506, 0]
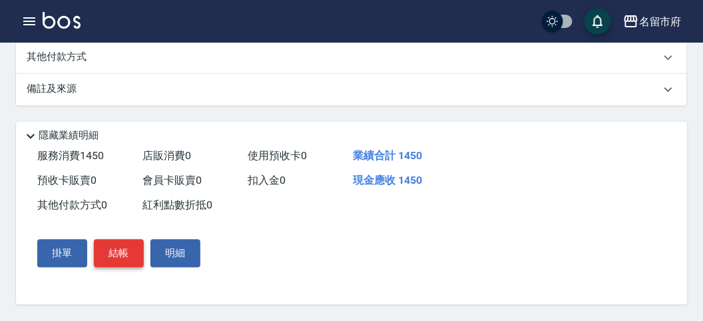
type input "750"
click at [100, 251] on button "結帳" at bounding box center [119, 254] width 50 height 28
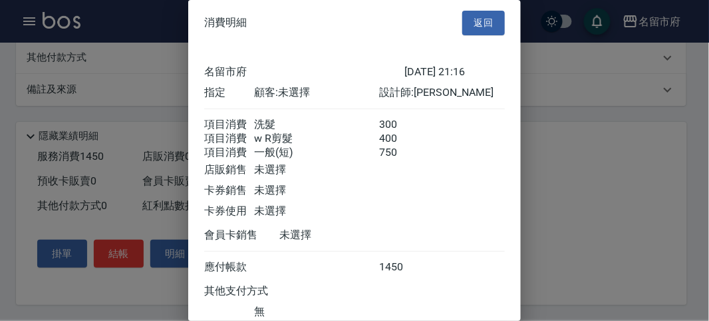
scroll to position [104, 0]
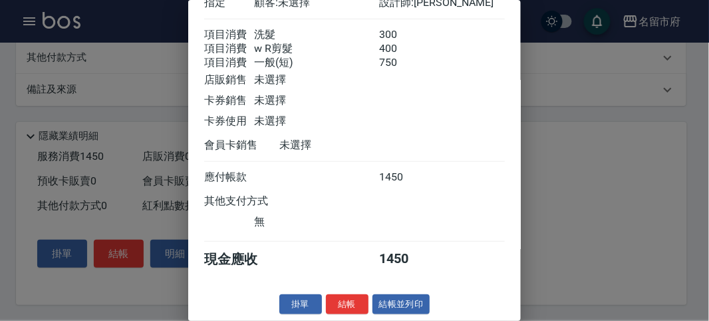
click at [350, 307] on button "結帳" at bounding box center [347, 304] width 43 height 21
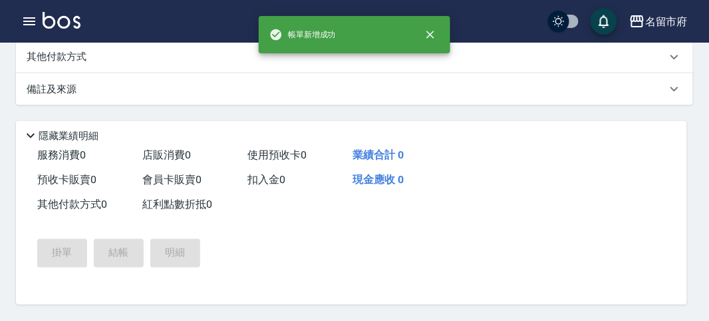
scroll to position [0, 0]
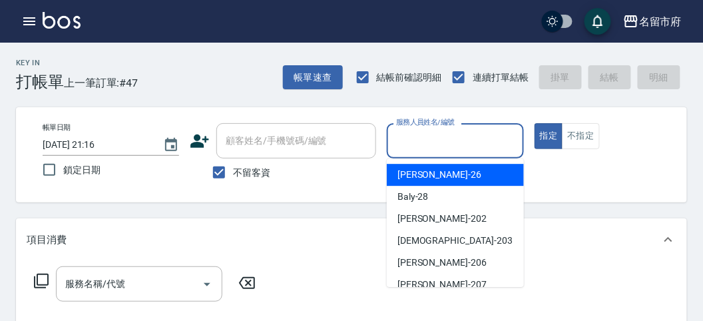
click at [445, 145] on input "服務人員姓名/編號" at bounding box center [455, 140] width 124 height 23
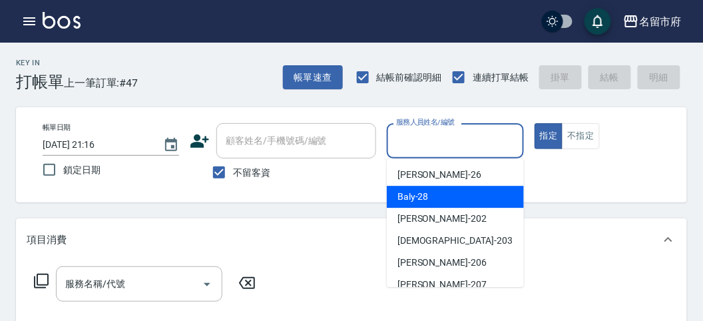
click at [431, 187] on div "Baly -28" at bounding box center [455, 197] width 137 height 22
type input "Baly-28"
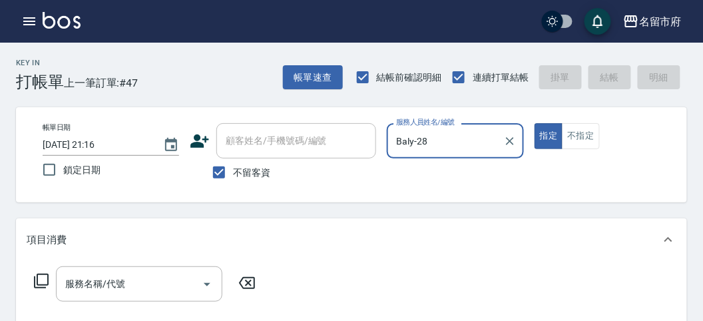
click at [37, 281] on icon at bounding box center [41, 280] width 15 height 15
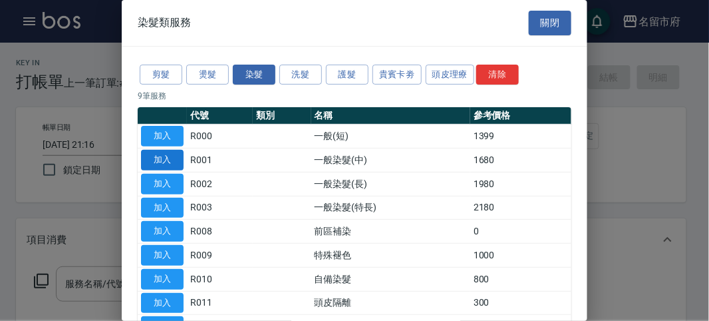
click at [174, 154] on button "加入" at bounding box center [162, 160] width 43 height 21
type input "一般染髮(中)(R001)"
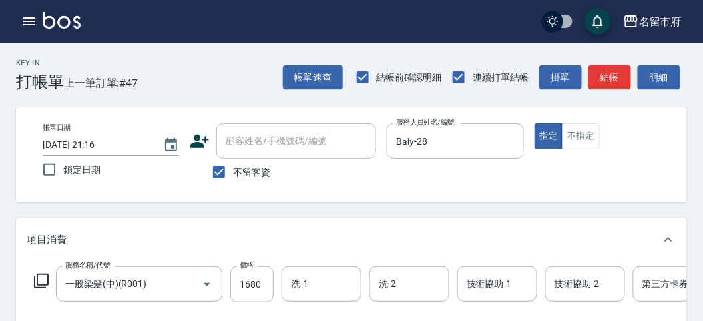
click at [40, 277] on icon at bounding box center [41, 281] width 16 height 16
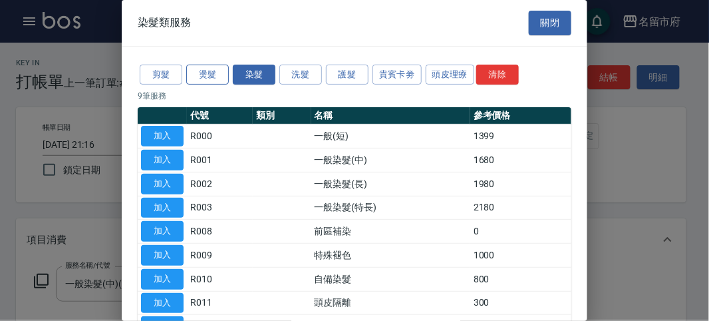
click at [214, 80] on button "燙髮" at bounding box center [207, 75] width 43 height 21
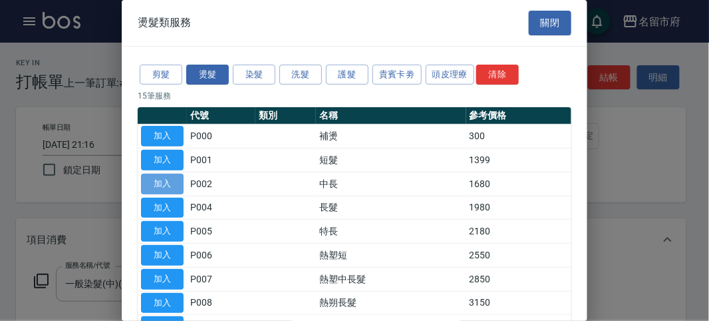
click at [170, 184] on button "加入" at bounding box center [162, 184] width 43 height 21
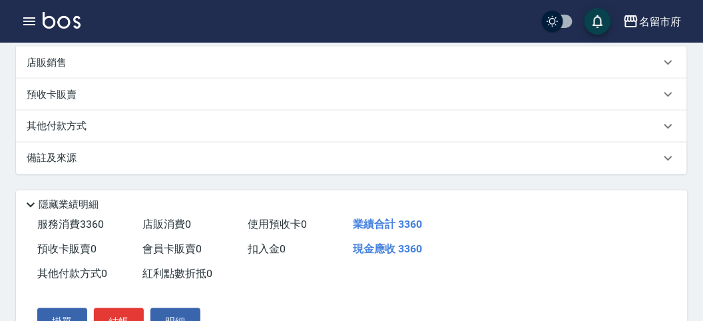
scroll to position [443, 0]
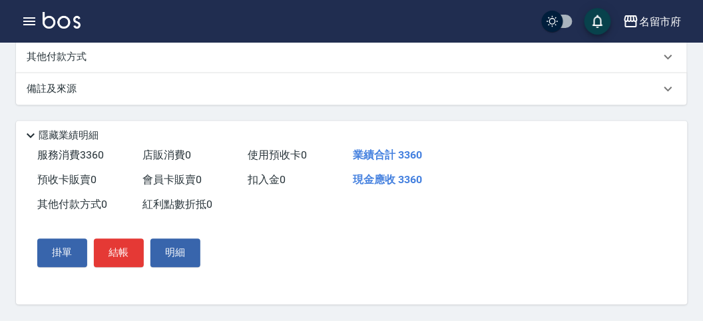
click at [73, 65] on p "其他付款方式" at bounding box center [60, 57] width 67 height 15
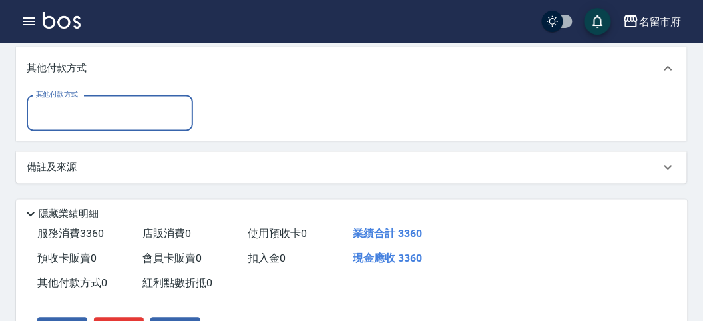
scroll to position [0, 0]
click at [64, 122] on input "其他付款方式" at bounding box center [110, 112] width 154 height 23
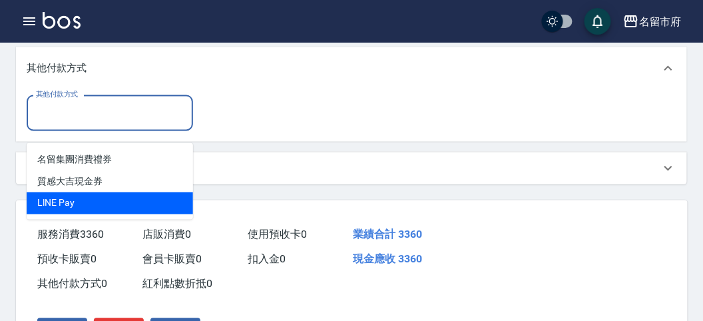
click at [71, 205] on span "LlNE Pay" at bounding box center [110, 203] width 166 height 22
type input "LlNE Pay"
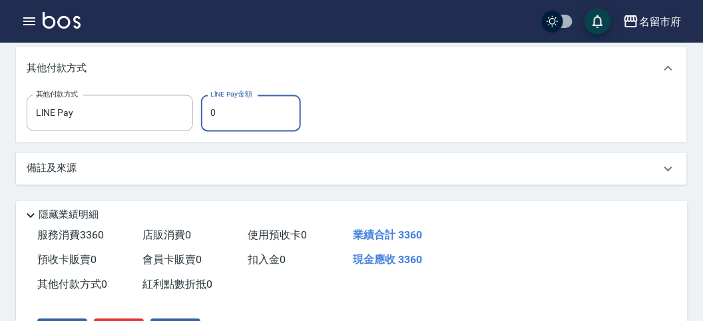
click at [234, 118] on input "0" at bounding box center [251, 113] width 100 height 36
type input "3360"
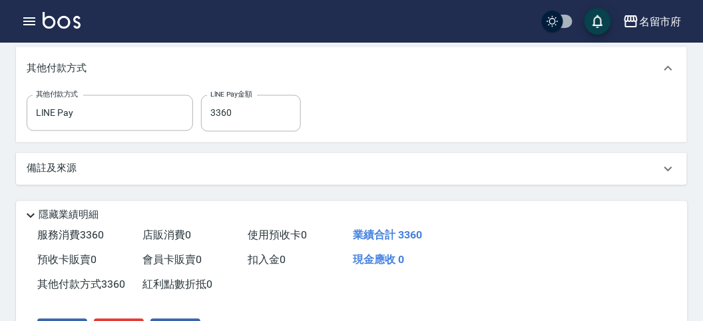
click at [433, 176] on div "備註及來源" at bounding box center [343, 169] width 633 height 14
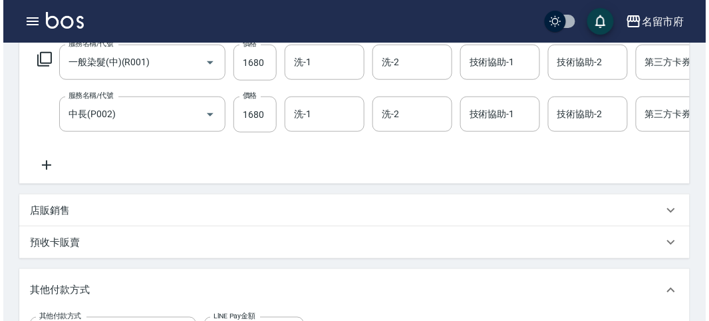
scroll to position [148, 0]
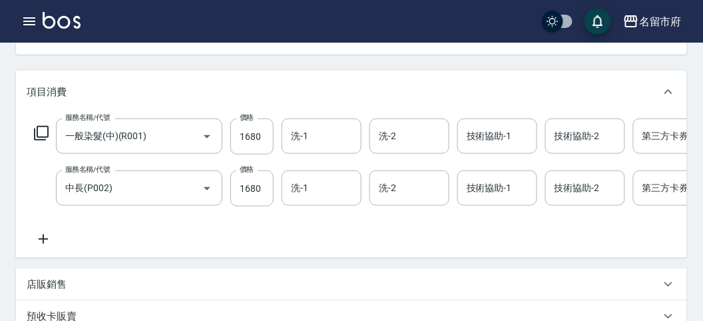
click at [43, 133] on icon at bounding box center [41, 133] width 16 height 16
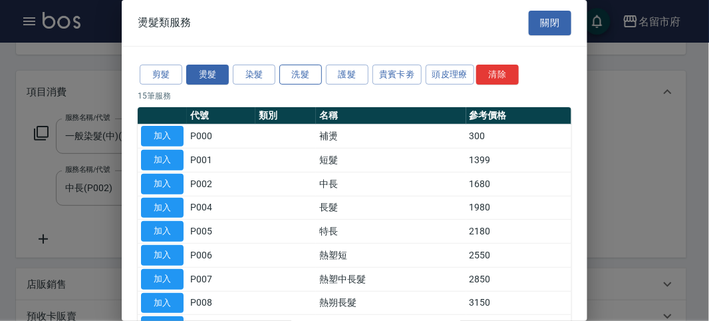
click at [294, 67] on button "洗髮" at bounding box center [300, 75] width 43 height 21
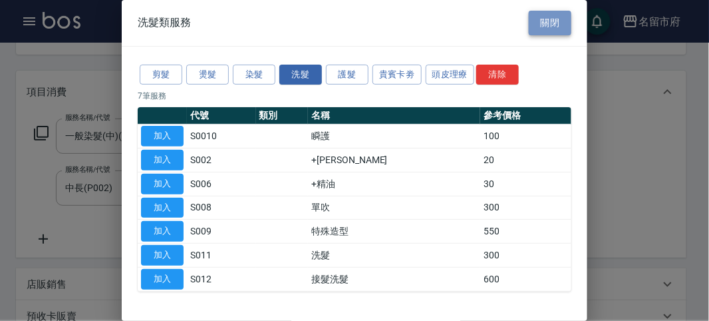
click at [549, 24] on button "關閉" at bounding box center [550, 23] width 43 height 25
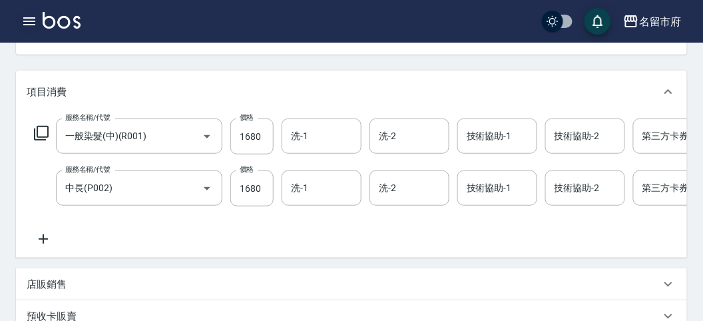
click at [21, 18] on icon "button" at bounding box center [29, 21] width 16 height 16
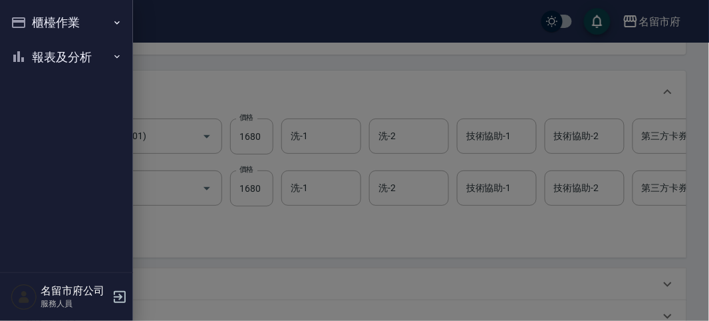
click at [29, 32] on button "櫃檯作業" at bounding box center [66, 22] width 122 height 35
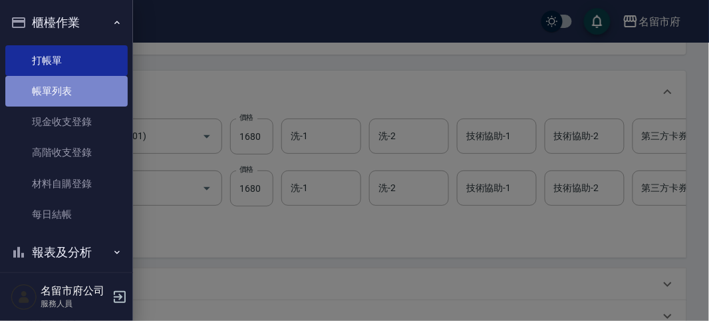
click at [71, 85] on link "帳單列表" at bounding box center [66, 91] width 122 height 31
click at [71, 87] on link "帳單列表" at bounding box center [66, 91] width 122 height 31
click at [71, 90] on link "帳單列表" at bounding box center [66, 91] width 122 height 31
click at [68, 94] on link "帳單列表" at bounding box center [66, 91] width 122 height 31
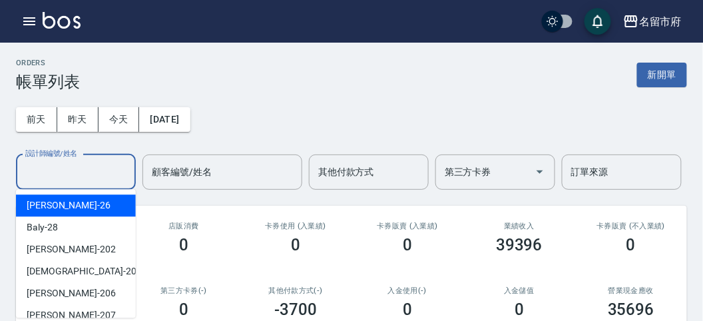
click at [73, 172] on div "設計師編號/姓名 設計師編號/姓名" at bounding box center [76, 171] width 120 height 35
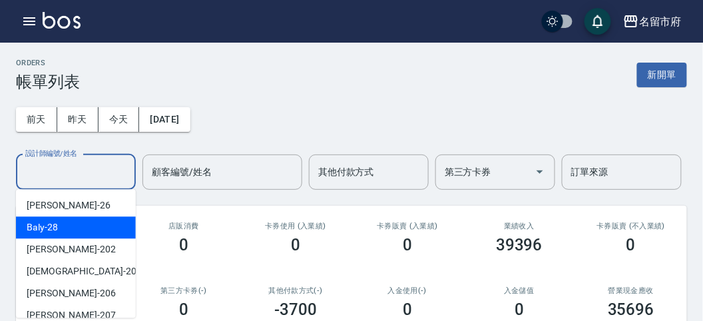
click at [70, 225] on div "Baly -28" at bounding box center [76, 227] width 120 height 22
type input "Baly-28"
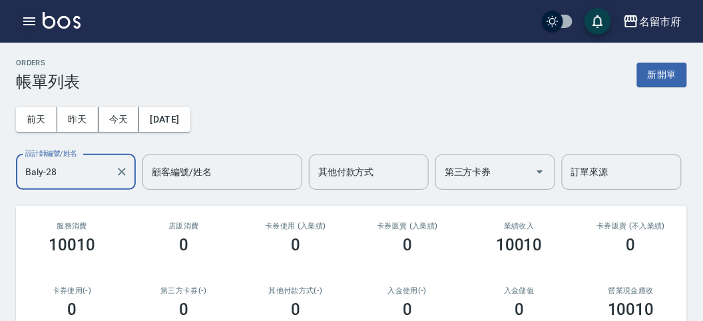
click at [29, 23] on icon "button" at bounding box center [29, 21] width 16 height 16
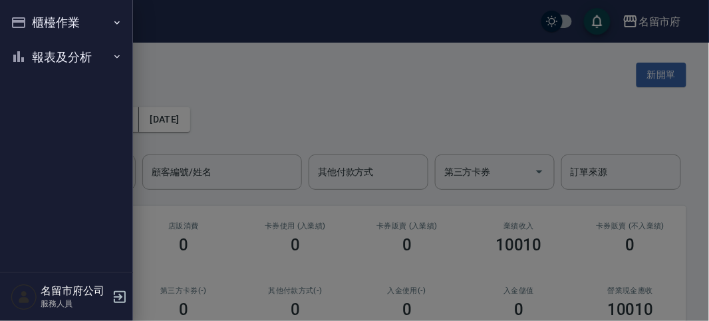
click at [29, 23] on button "櫃檯作業" at bounding box center [66, 22] width 122 height 35
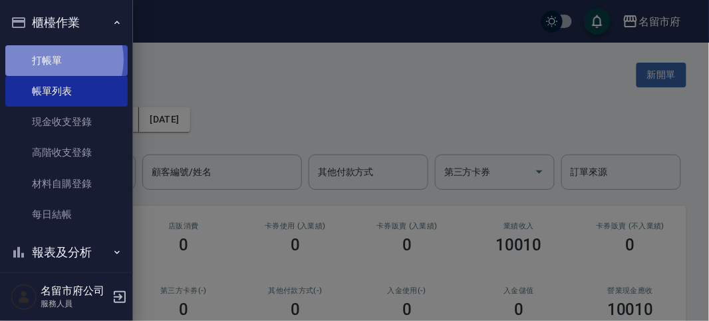
click at [55, 59] on link "打帳單" at bounding box center [66, 60] width 122 height 31
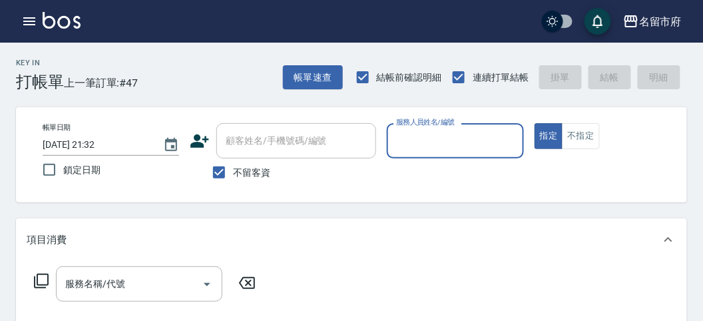
click at [413, 146] on input "服務人員姓名/編號" at bounding box center [455, 140] width 124 height 23
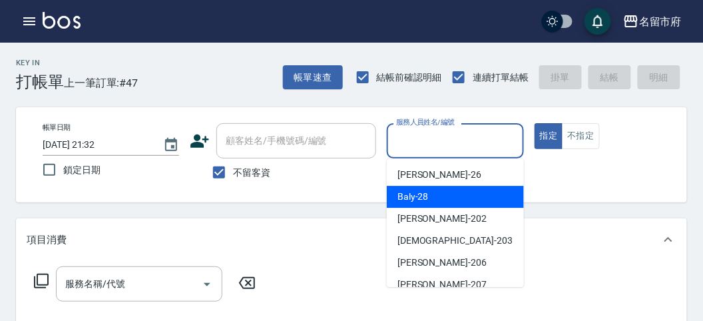
drag, startPoint x: 425, startPoint y: 210, endPoint x: 427, endPoint y: 190, distance: 20.1
click at [427, 190] on ul "[PERSON_NAME] -26 Baly -28 [PERSON_NAME] -202 聖德 -203 [PERSON_NAME] -206 [PERSO…" at bounding box center [455, 222] width 137 height 128
click at [427, 190] on span "Baly -28" at bounding box center [412, 197] width 31 height 14
type input "Baly-28"
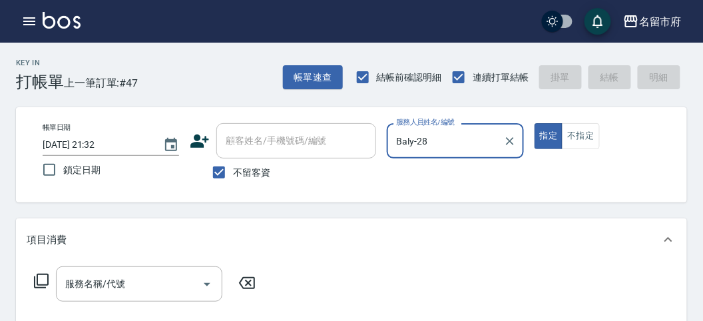
click at [36, 274] on icon at bounding box center [41, 281] width 16 height 16
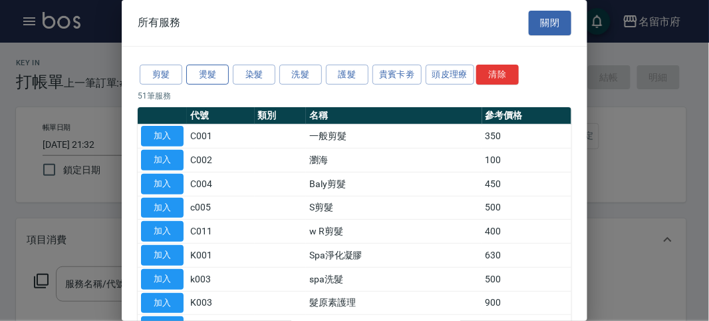
click at [210, 73] on button "燙髮" at bounding box center [207, 75] width 43 height 21
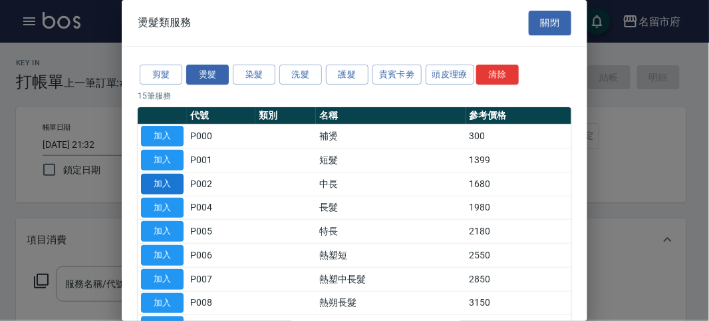
click at [168, 178] on button "加入" at bounding box center [162, 184] width 43 height 21
type input "中長(P002)"
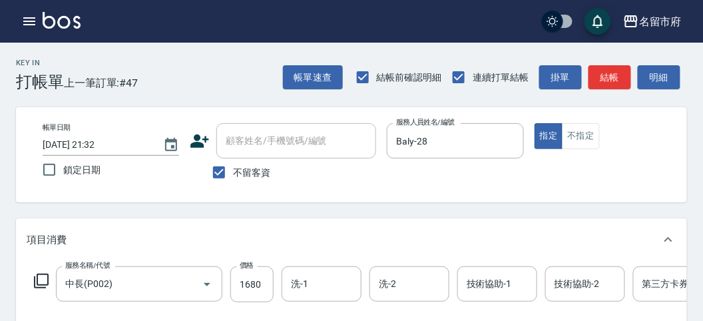
click at [45, 278] on icon at bounding box center [41, 281] width 16 height 16
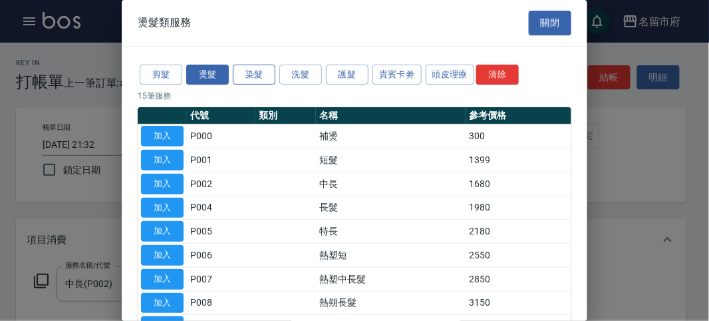
click at [264, 70] on button "染髮" at bounding box center [254, 75] width 43 height 21
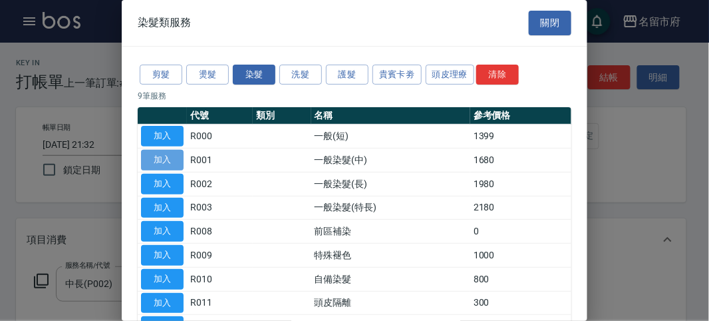
click at [160, 158] on button "加入" at bounding box center [162, 160] width 43 height 21
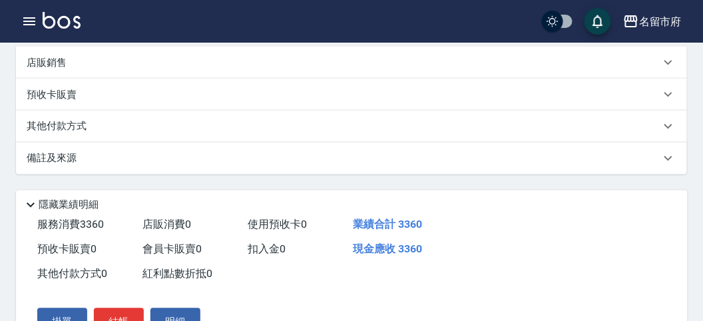
scroll to position [74, 0]
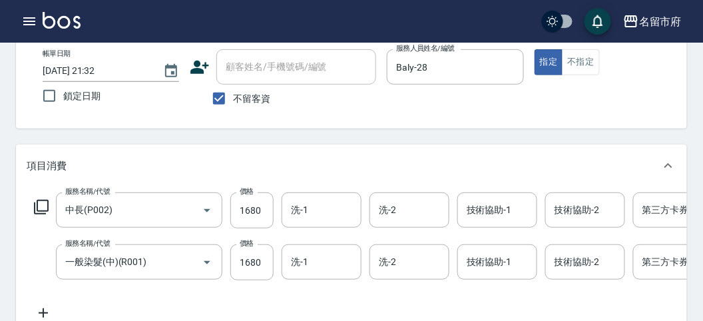
click at [42, 206] on icon at bounding box center [41, 207] width 16 height 16
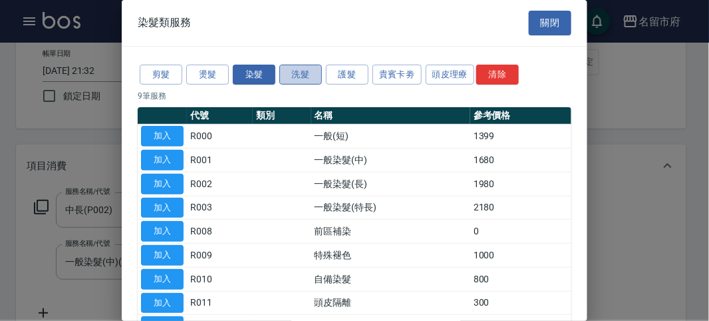
click at [293, 83] on button "洗髮" at bounding box center [300, 75] width 43 height 21
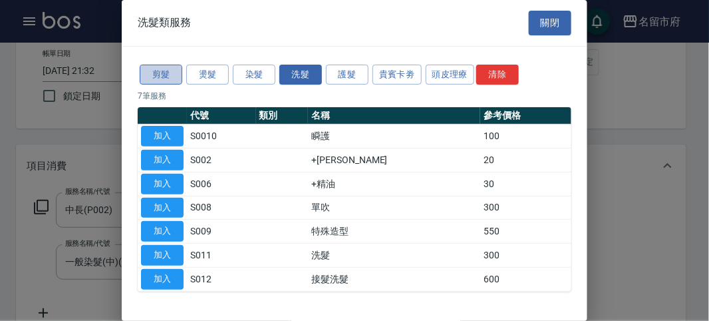
click at [162, 77] on button "剪髮" at bounding box center [161, 75] width 43 height 21
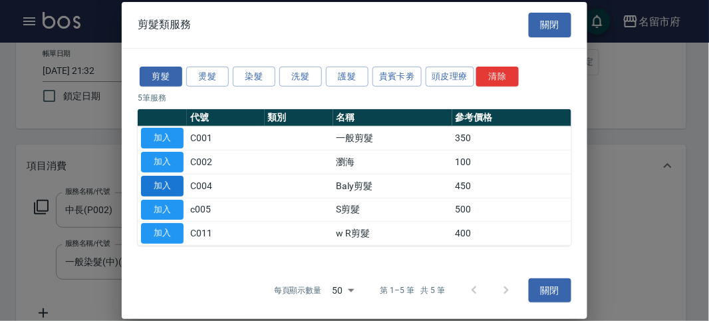
click at [170, 178] on button "加入" at bounding box center [162, 186] width 43 height 21
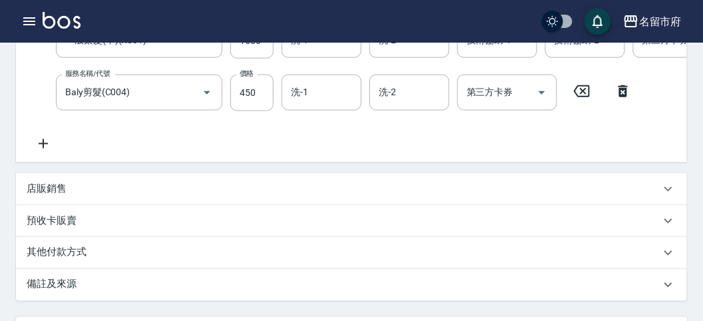
scroll to position [369, 0]
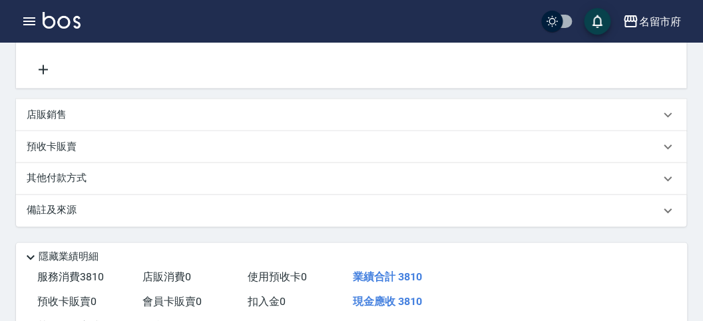
click at [72, 186] on p "其他付款方式" at bounding box center [60, 179] width 67 height 15
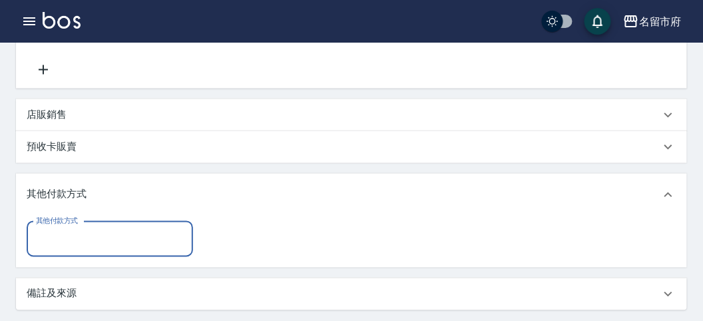
scroll to position [0, 0]
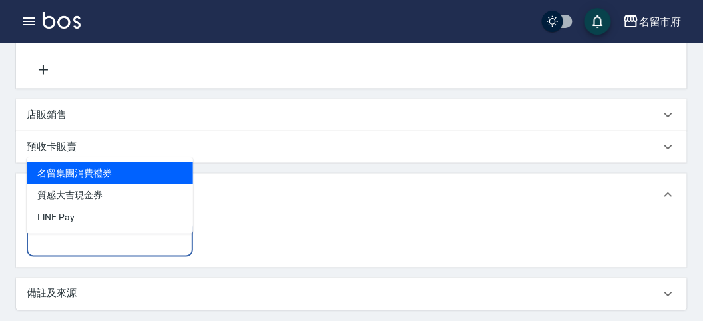
click at [95, 251] on input "其他付款方式" at bounding box center [110, 239] width 154 height 23
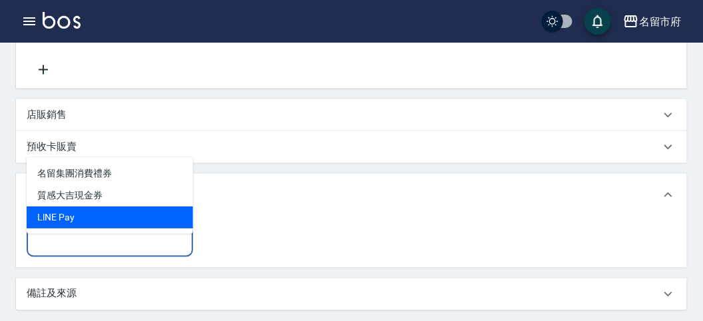
click at [93, 208] on span "LlNE Pay" at bounding box center [110, 217] width 166 height 22
type input "LlNE Pay"
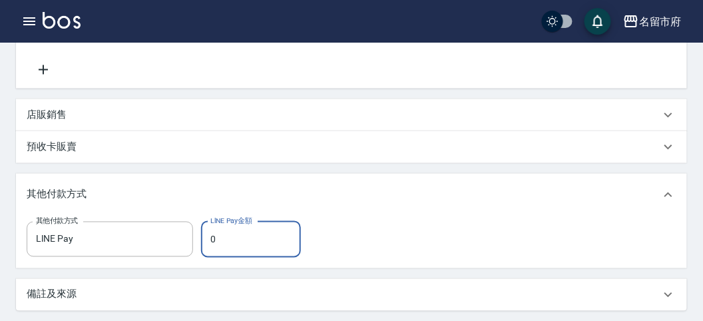
drag, startPoint x: 232, startPoint y: 254, endPoint x: 216, endPoint y: 213, distance: 44.2
click at [241, 243] on input "0" at bounding box center [251, 240] width 100 height 36
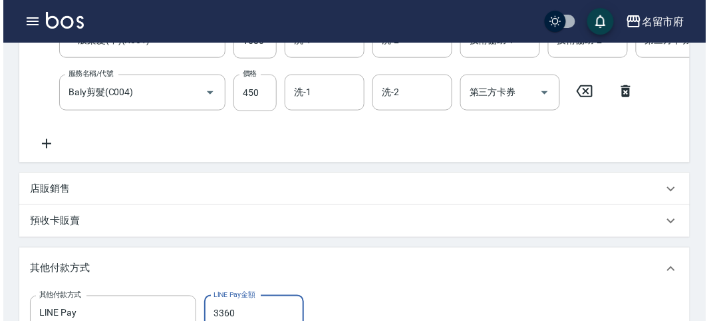
scroll to position [590, 0]
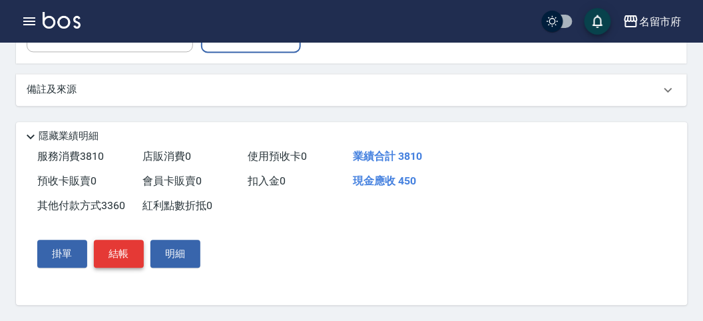
type input "3360"
click at [108, 250] on button "結帳" at bounding box center [119, 254] width 50 height 28
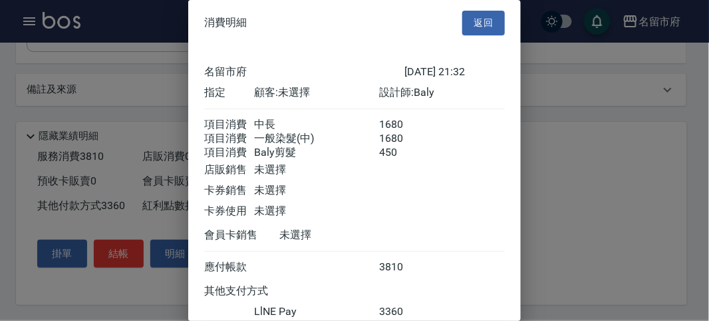
scroll to position [101, 0]
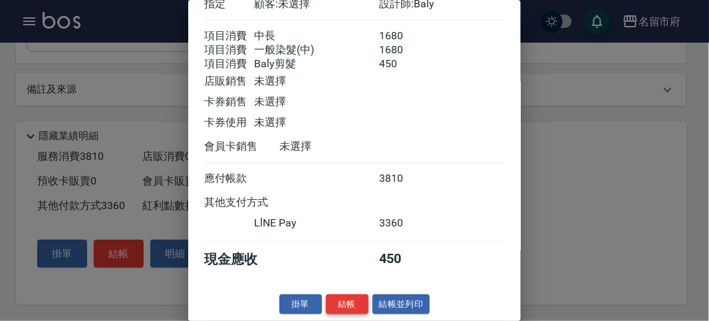
click at [347, 301] on button "結帳" at bounding box center [347, 304] width 43 height 21
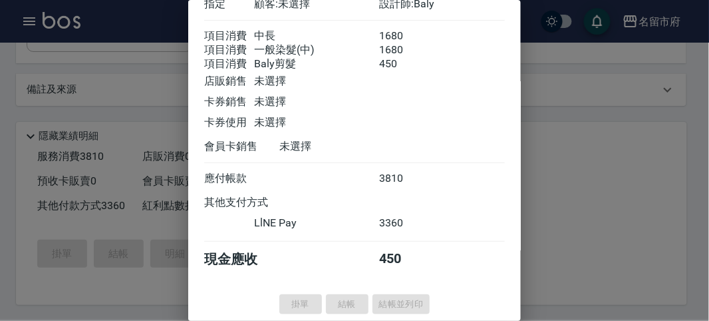
type input "[DATE] 21:33"
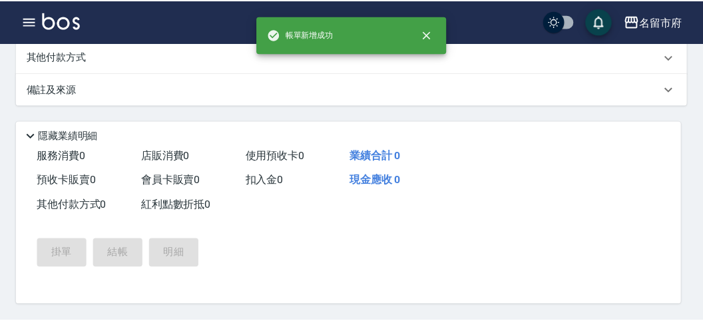
scroll to position [0, 0]
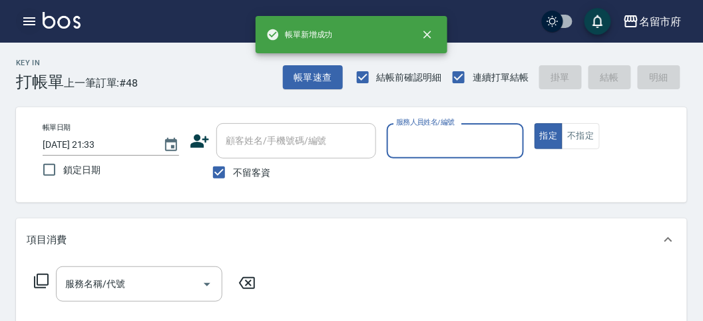
click at [25, 17] on icon "button" at bounding box center [29, 21] width 12 height 8
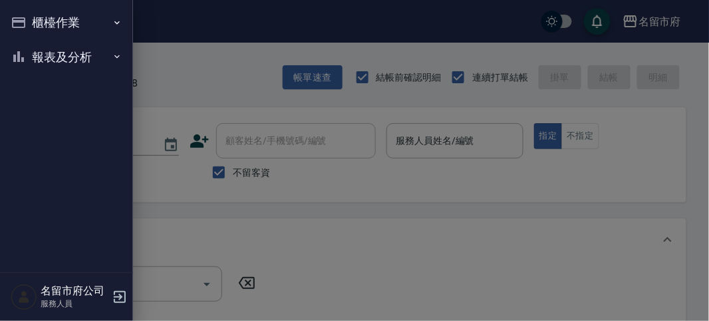
click at [25, 17] on button "櫃檯作業" at bounding box center [66, 22] width 122 height 35
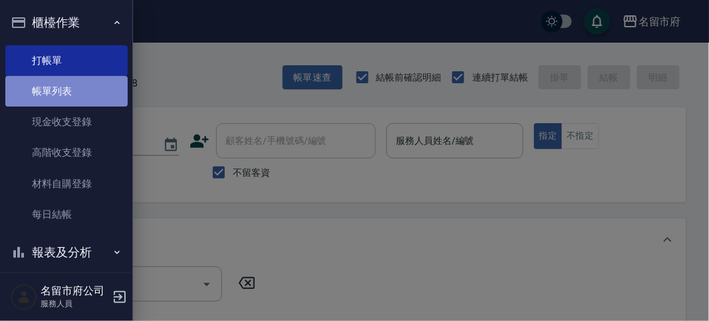
click at [71, 103] on link "帳單列表" at bounding box center [66, 91] width 122 height 31
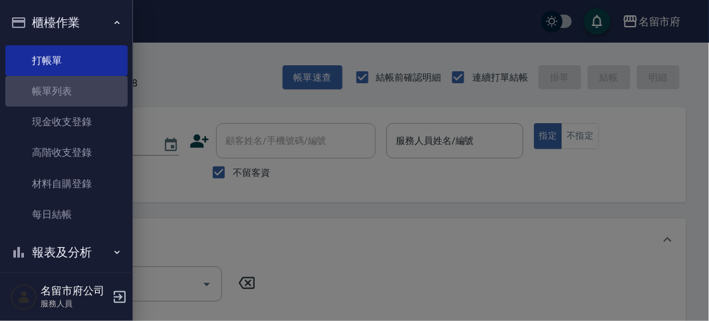
click at [68, 98] on link "帳單列表" at bounding box center [66, 91] width 122 height 31
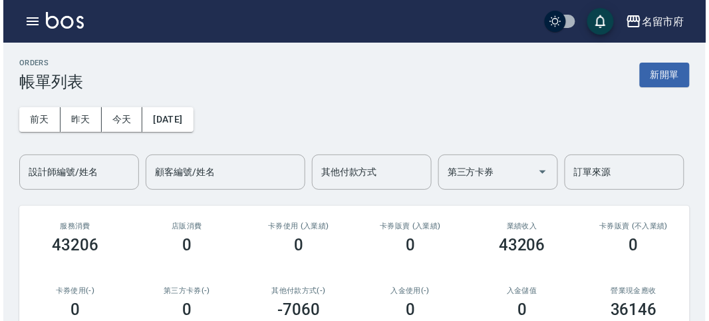
scroll to position [74, 0]
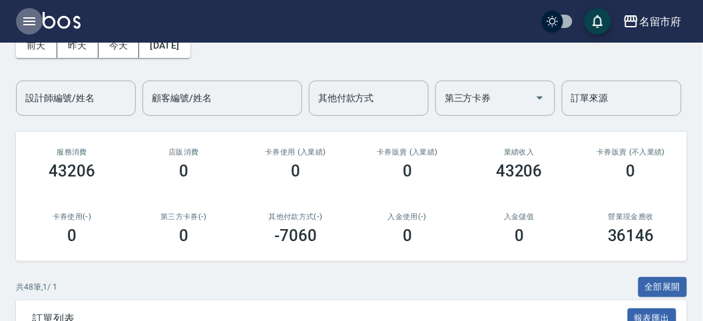
click at [30, 22] on icon "button" at bounding box center [29, 21] width 16 height 16
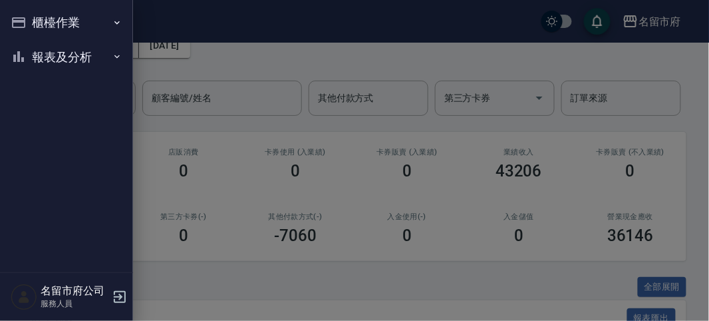
click at [41, 52] on button "報表及分析" at bounding box center [66, 57] width 122 height 35
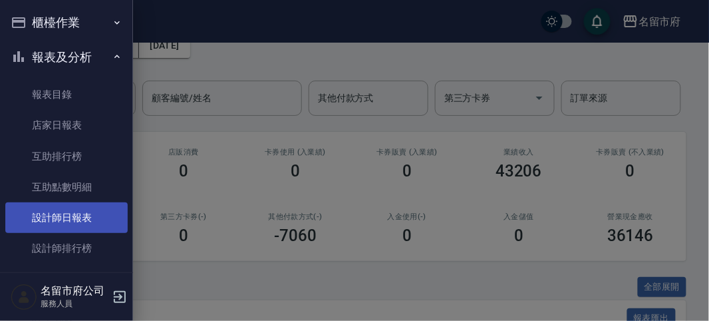
click at [44, 222] on link "設計師日報表" at bounding box center [66, 217] width 122 height 31
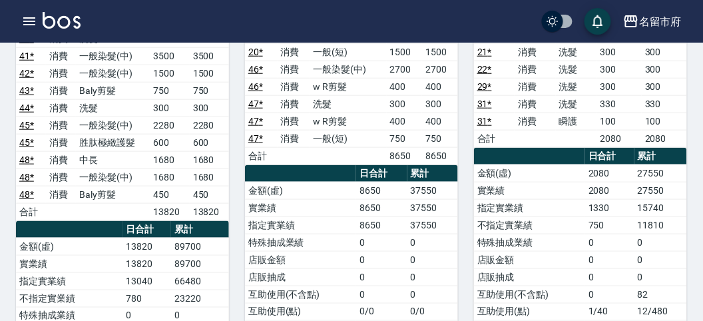
scroll to position [74, 0]
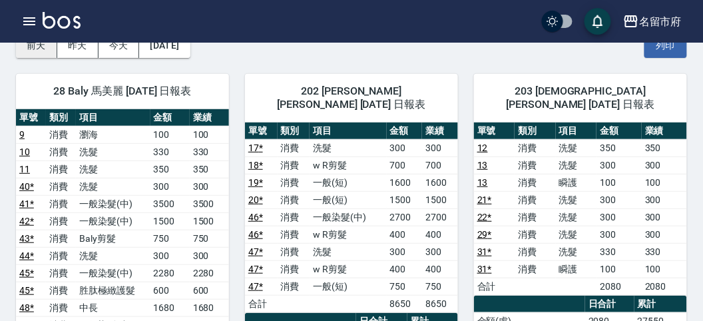
click at [40, 44] on button "前天" at bounding box center [36, 45] width 41 height 25
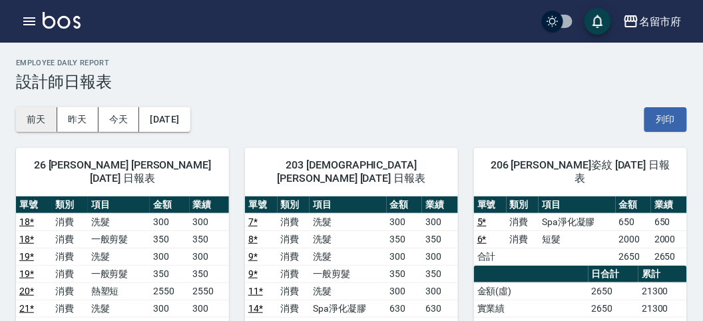
click at [30, 116] on button "前天" at bounding box center [36, 119] width 41 height 25
click at [41, 124] on button "前天" at bounding box center [36, 119] width 41 height 25
click at [127, 118] on button "今天" at bounding box center [118, 119] width 41 height 25
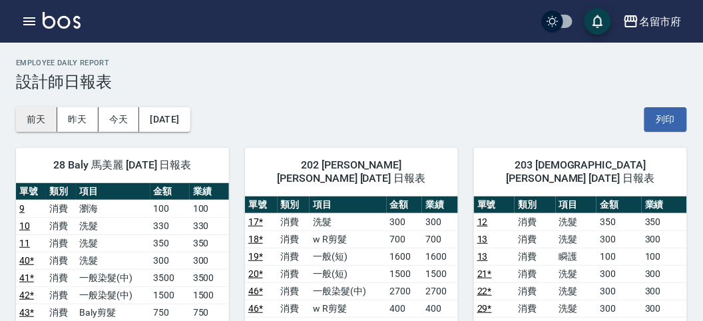
click at [32, 117] on button "前天" at bounding box center [36, 119] width 41 height 25
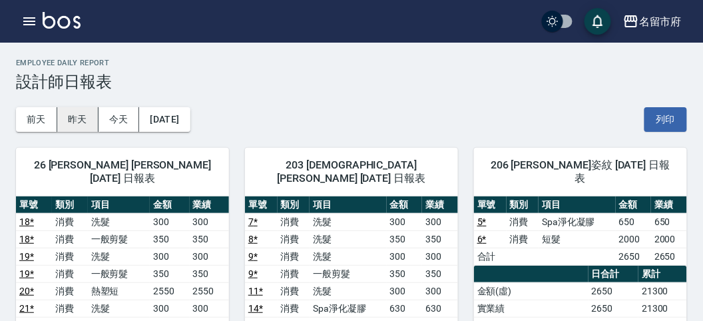
click at [82, 119] on button "昨天" at bounding box center [77, 119] width 41 height 25
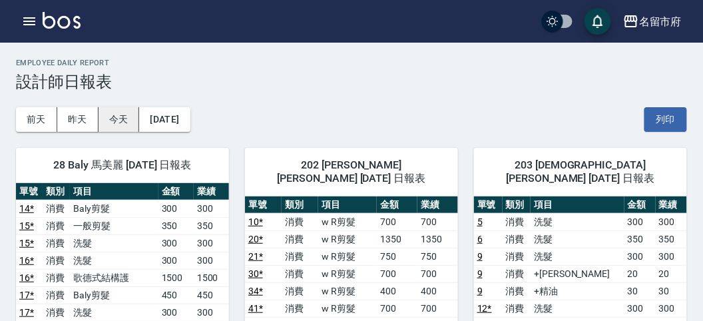
click at [118, 118] on button "今天" at bounding box center [118, 119] width 41 height 25
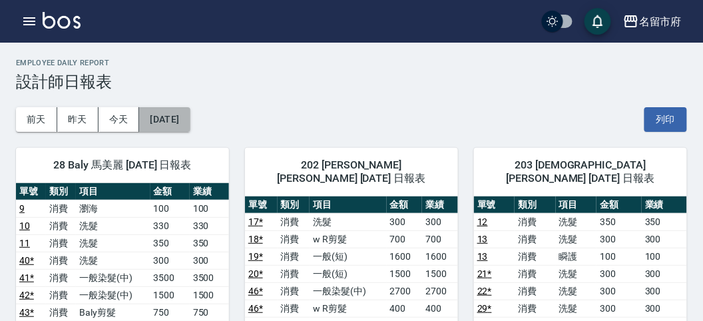
click at [190, 120] on button "[DATE]" at bounding box center [164, 119] width 51 height 25
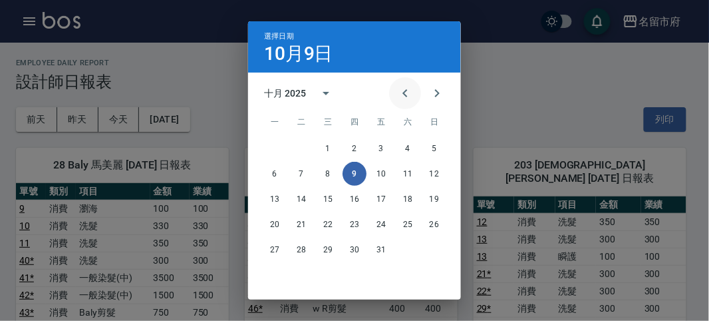
click at [399, 94] on icon "Previous month" at bounding box center [405, 93] width 16 height 16
click at [323, 174] on button "10" at bounding box center [328, 174] width 24 height 24
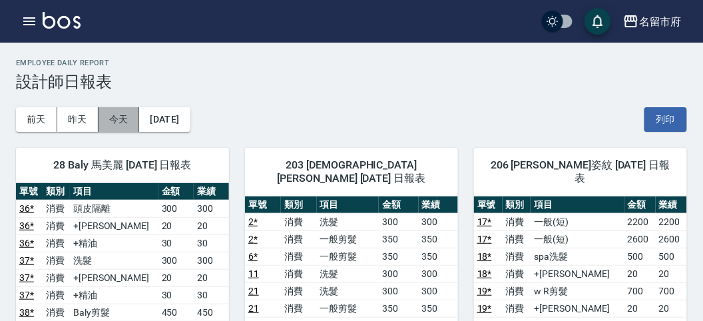
click at [117, 126] on button "今天" at bounding box center [118, 119] width 41 height 25
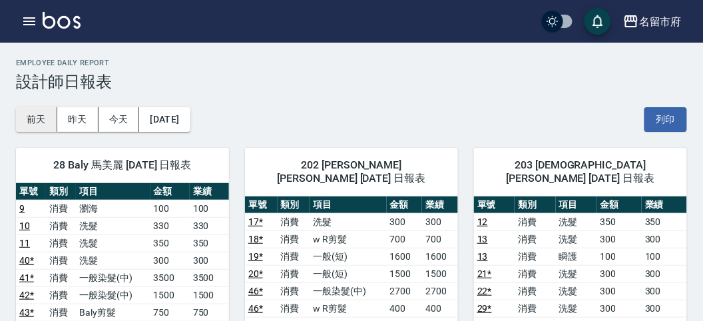
scroll to position [74, 0]
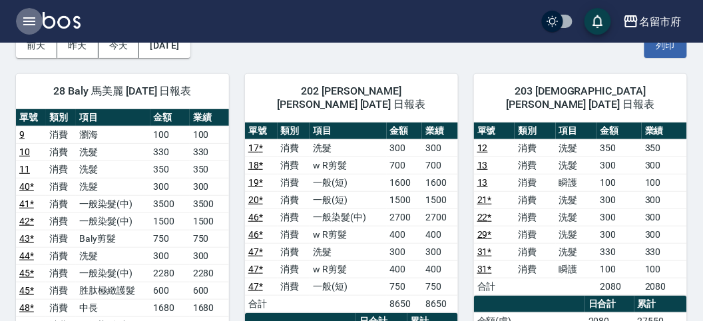
click at [26, 17] on icon "button" at bounding box center [29, 21] width 12 height 8
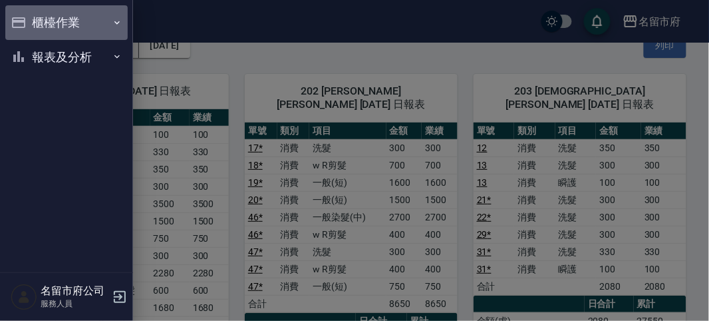
click at [27, 17] on button "櫃檯作業" at bounding box center [66, 22] width 122 height 35
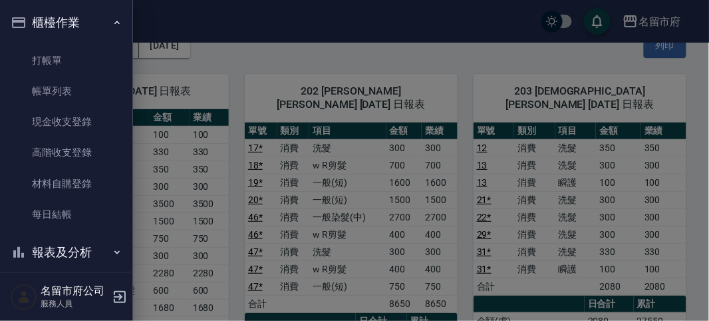
click at [201, 43] on div at bounding box center [354, 160] width 709 height 321
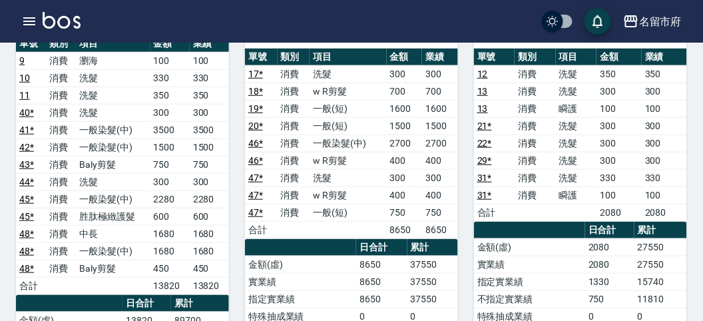
scroll to position [0, 0]
